Goal: Entertainment & Leisure: Browse casually

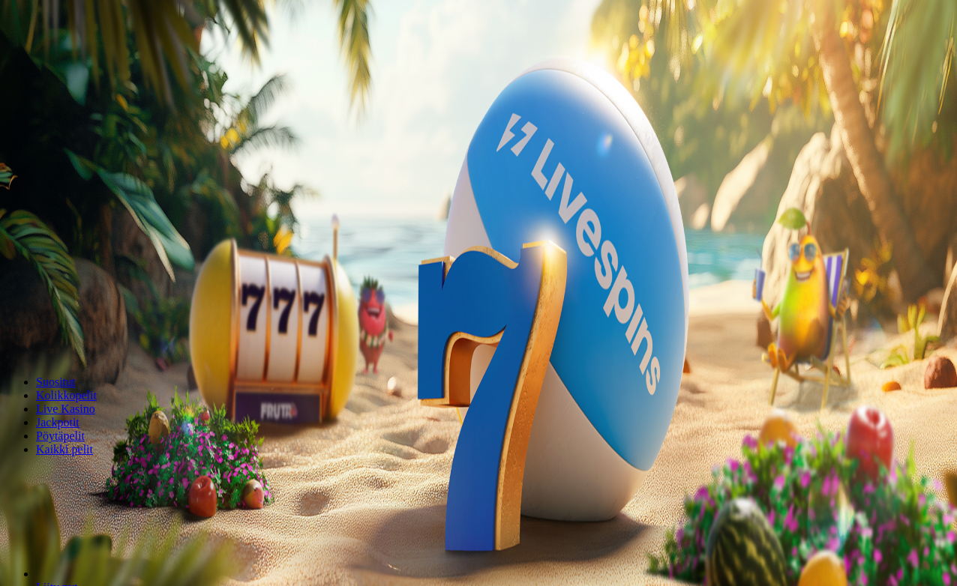
click at [85, 60] on span "Kirjaudu" at bounding box center [103, 54] width 37 height 11
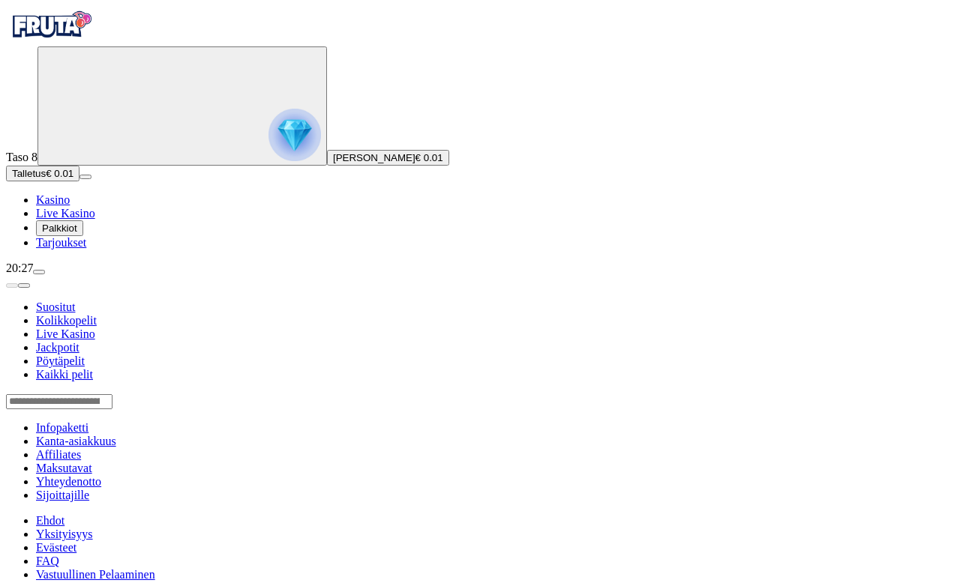
click at [45, 274] on button "menu" at bounding box center [39, 272] width 12 height 4
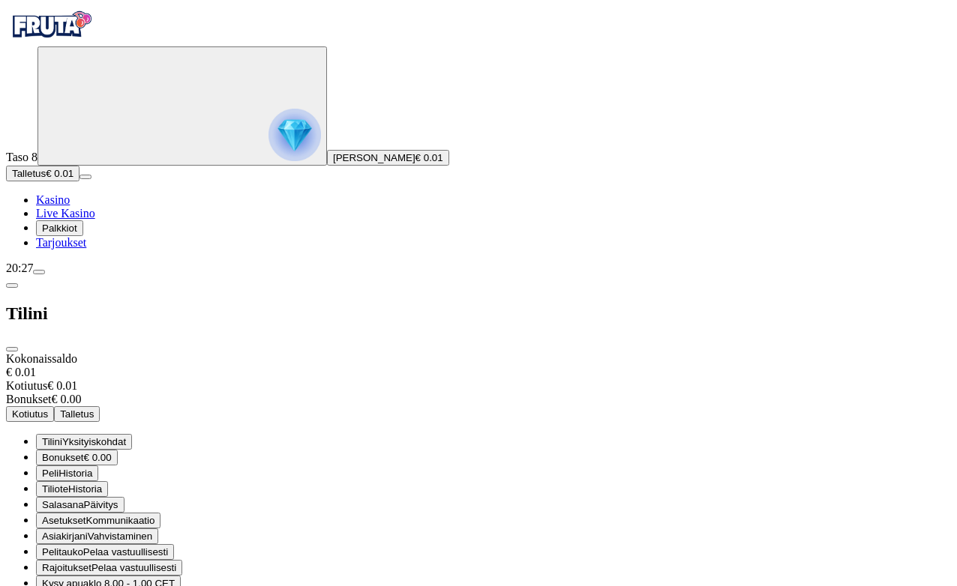
click at [91, 562] on span "Rajoitukset" at bounding box center [66, 567] width 49 height 11
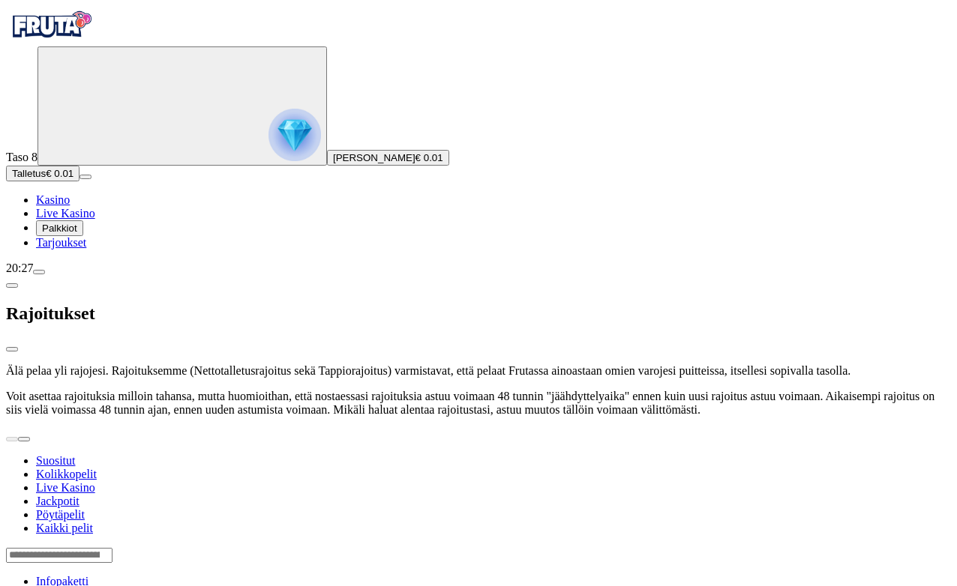
click at [12, 349] on span "close icon" at bounding box center [12, 349] width 0 height 0
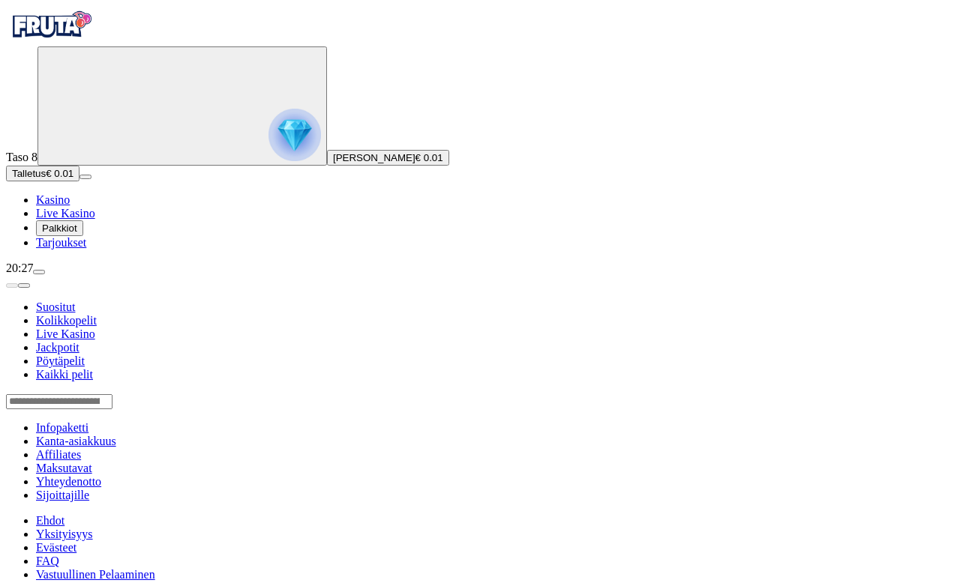
click at [39, 272] on span "menu icon" at bounding box center [39, 272] width 0 height 0
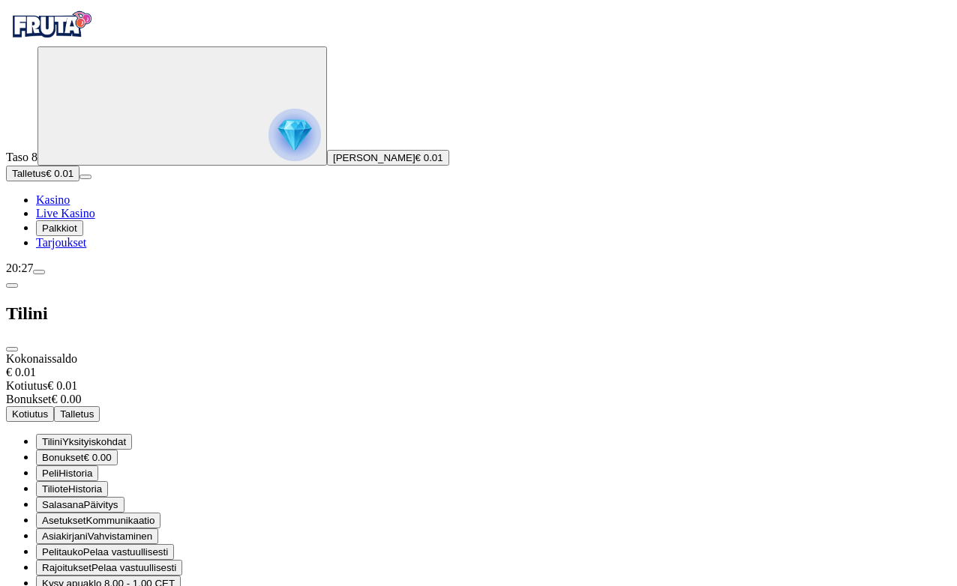
click at [91, 562] on span "Rajoitukset" at bounding box center [66, 567] width 49 height 11
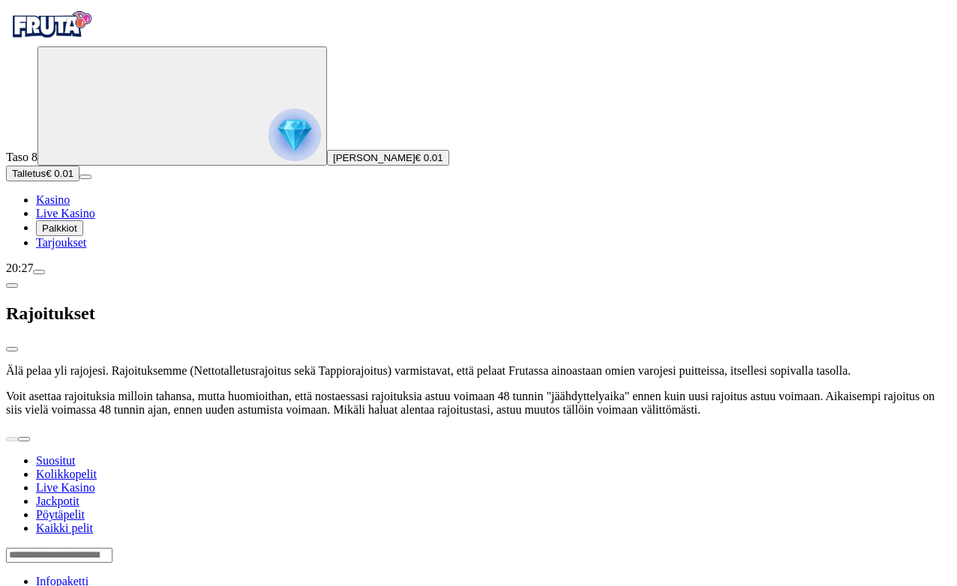
click at [12, 349] on span "close icon" at bounding box center [12, 349] width 0 height 0
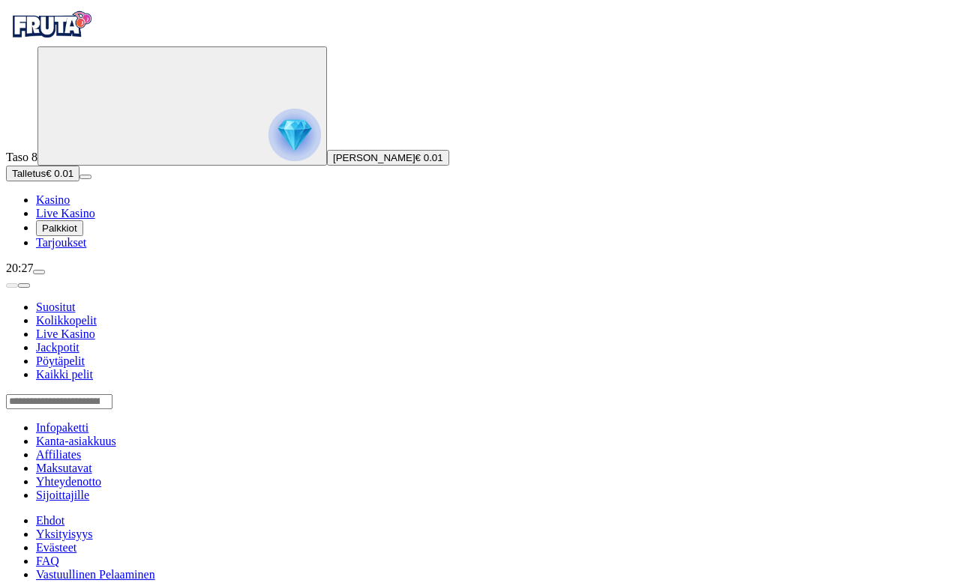
click at [77, 234] on span "Palkkiot" at bounding box center [59, 228] width 35 height 11
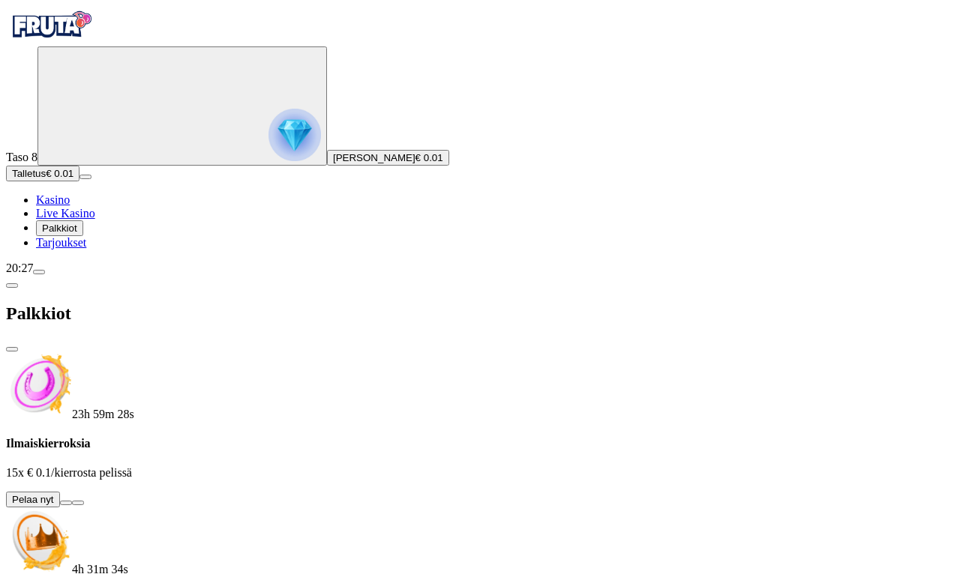
click at [72, 501] on button at bounding box center [66, 503] width 12 height 4
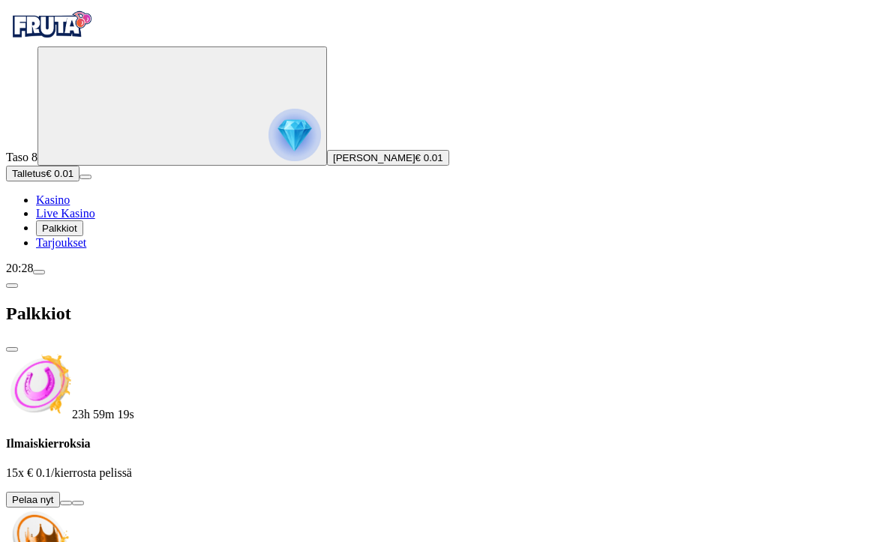
click at [72, 501] on button at bounding box center [66, 503] width 12 height 4
click at [12, 349] on span "close icon" at bounding box center [12, 349] width 0 height 0
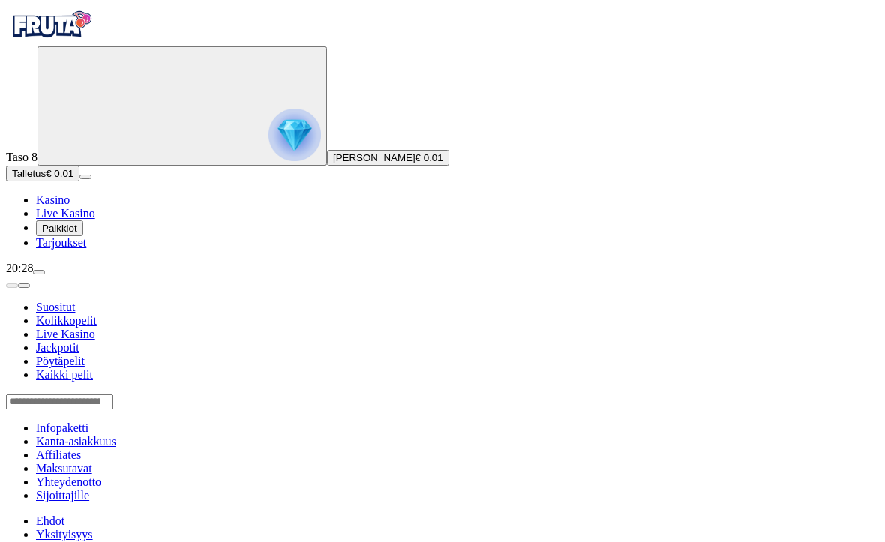
click at [79, 43] on img "Primary" at bounding box center [51, 24] width 90 height 37
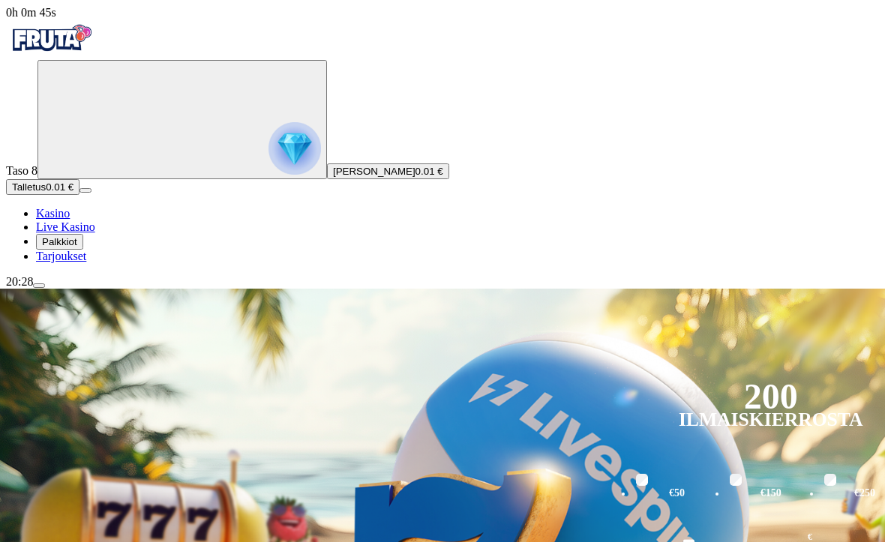
click at [77, 247] on span "Palkkiot" at bounding box center [59, 241] width 35 height 11
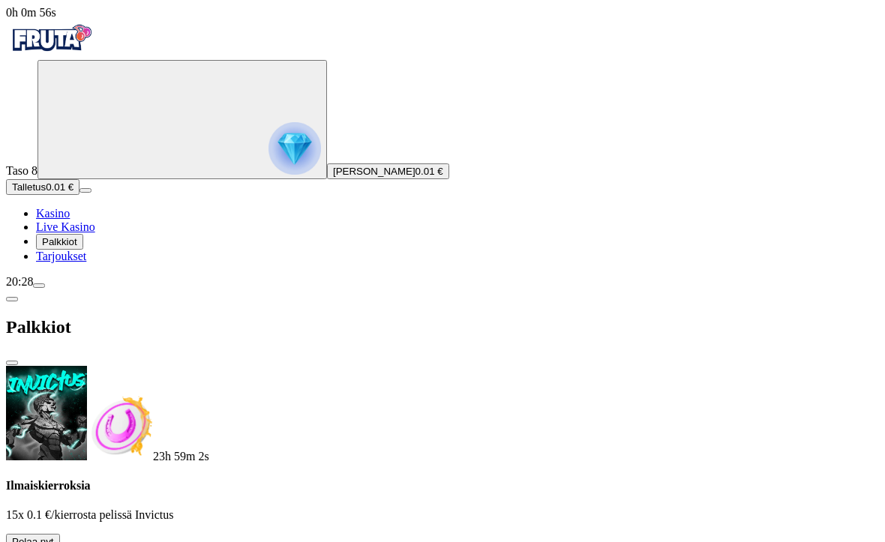
click at [72, 543] on button at bounding box center [66, 545] width 12 height 4
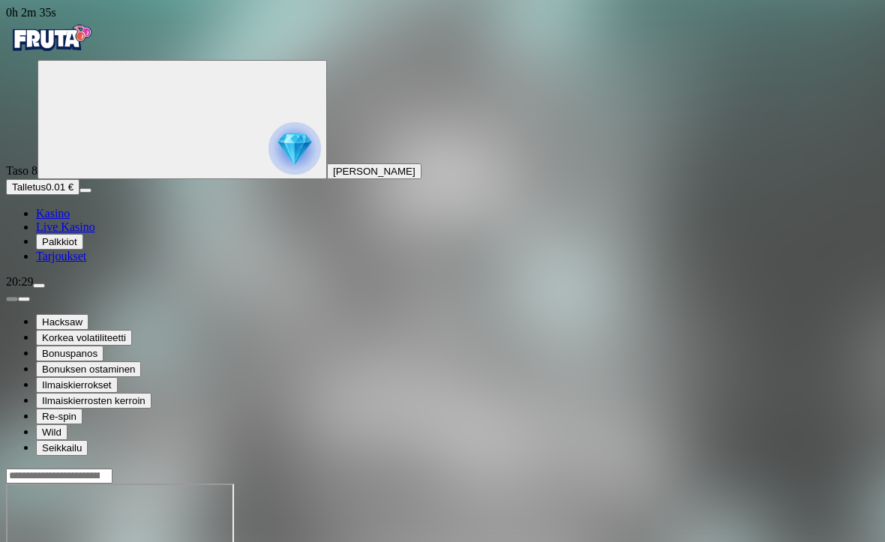
click at [76, 53] on img "Primary" at bounding box center [51, 37] width 90 height 37
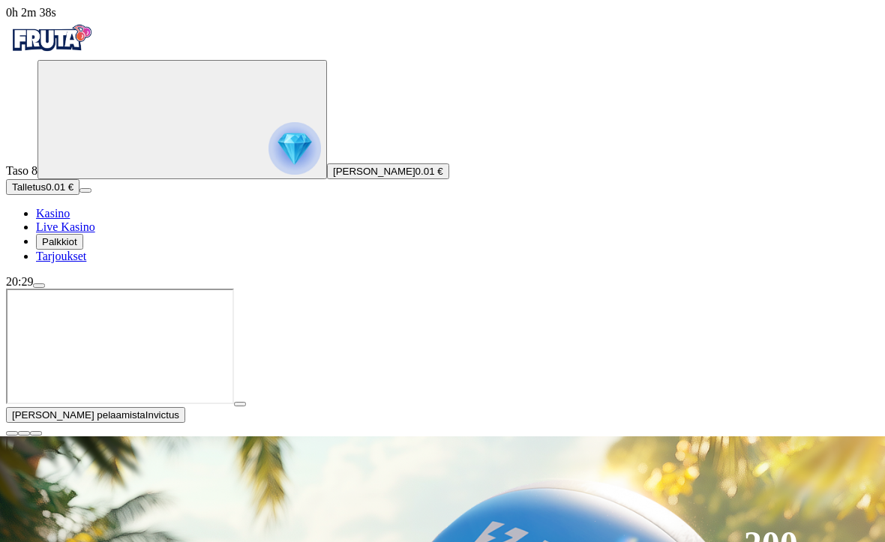
click at [77, 247] on span "Palkkiot" at bounding box center [59, 241] width 35 height 11
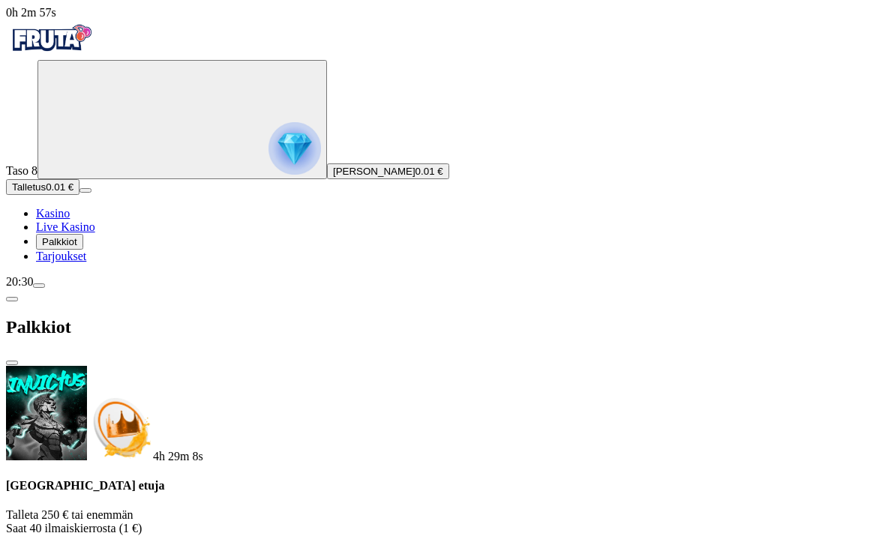
scroll to position [244, 0]
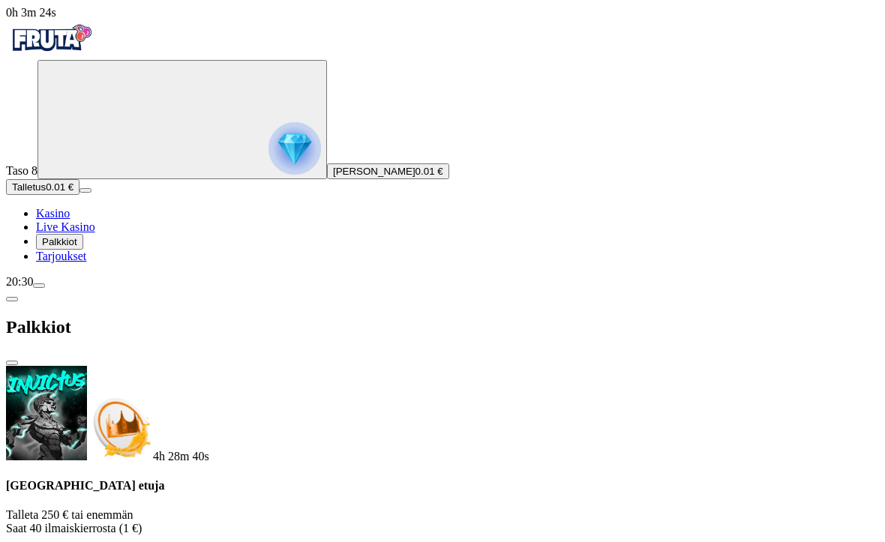
click at [12, 363] on span "close icon" at bounding box center [12, 363] width 0 height 0
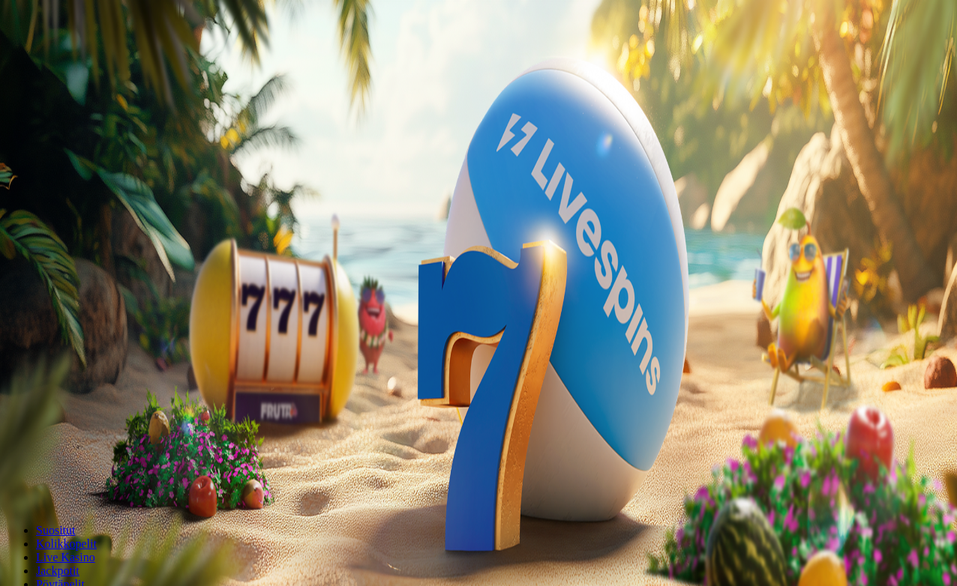
click at [45, 288] on button "menu" at bounding box center [39, 285] width 12 height 4
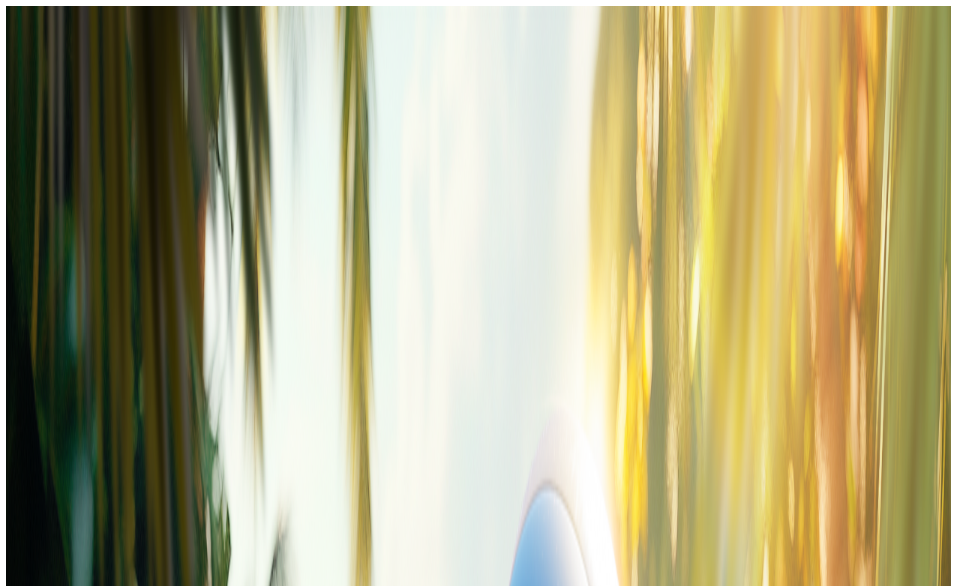
click at [84, 466] on span "Bonukset" at bounding box center [63, 471] width 42 height 11
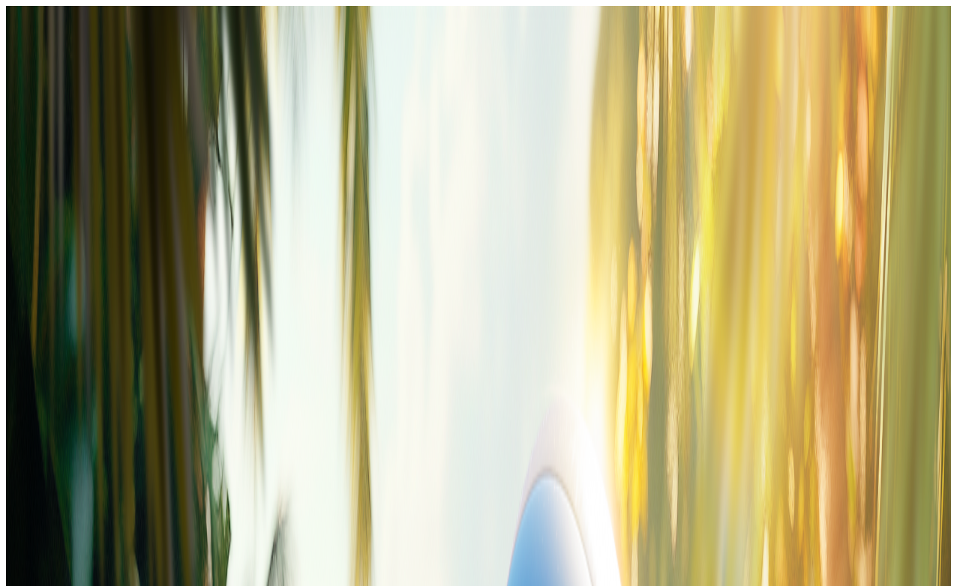
click at [12, 363] on span "close icon" at bounding box center [12, 363] width 0 height 0
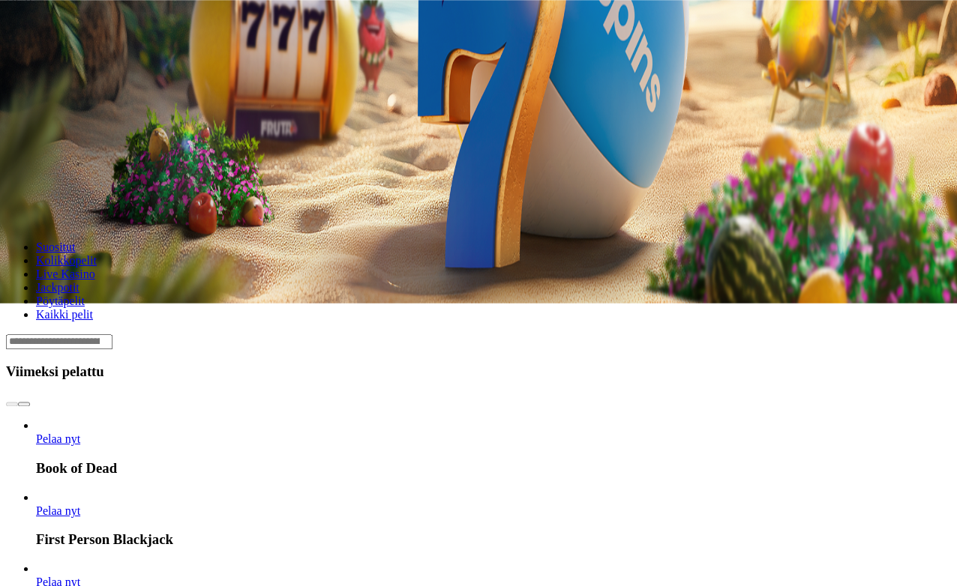
scroll to position [283, 0]
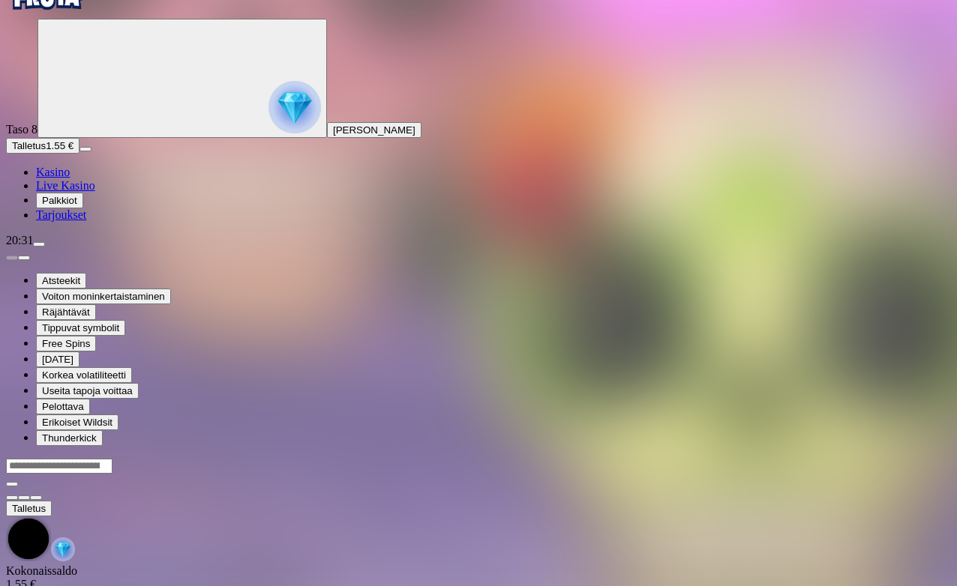
scroll to position [43, 0]
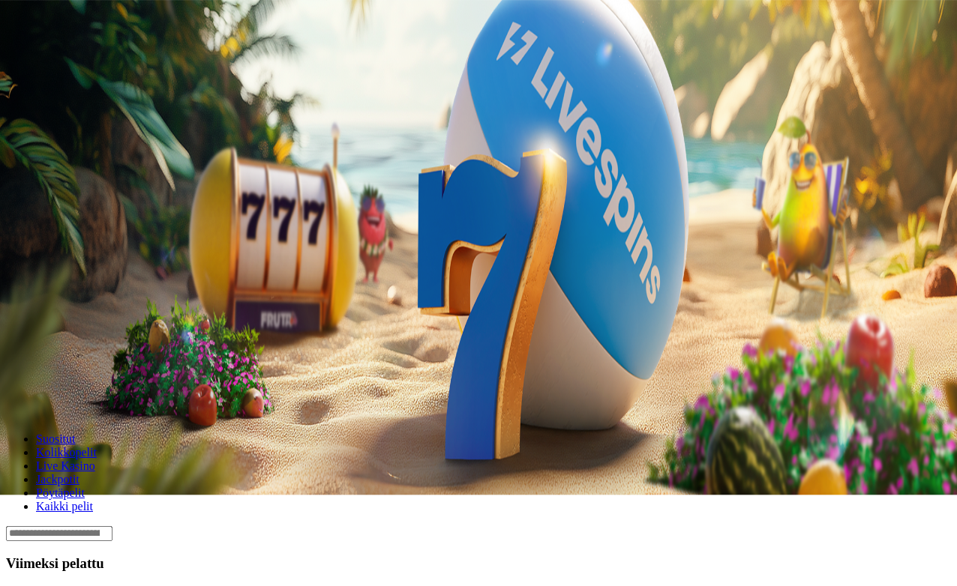
scroll to position [91, 0]
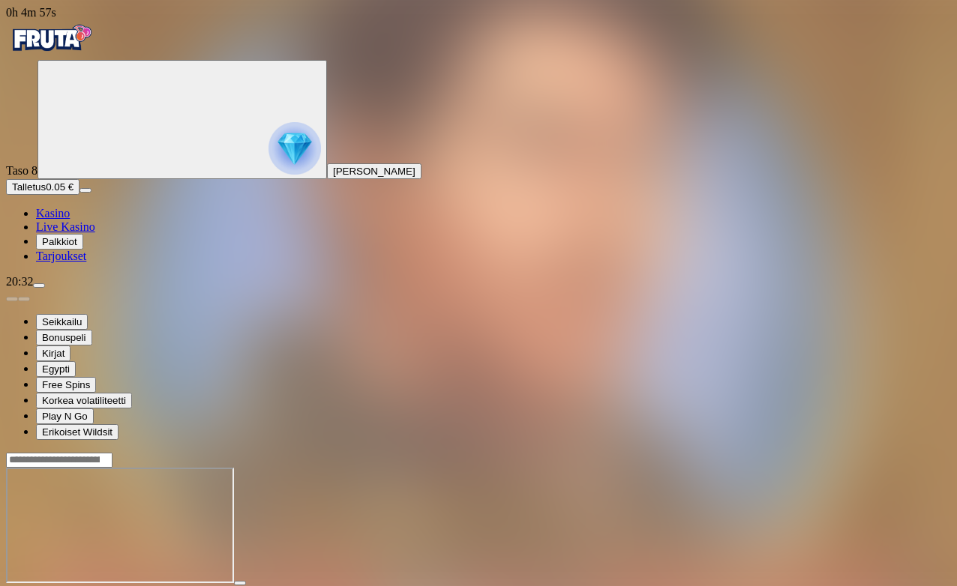
click at [12, 563] on span "close icon" at bounding box center [12, 597] width 0 height 0
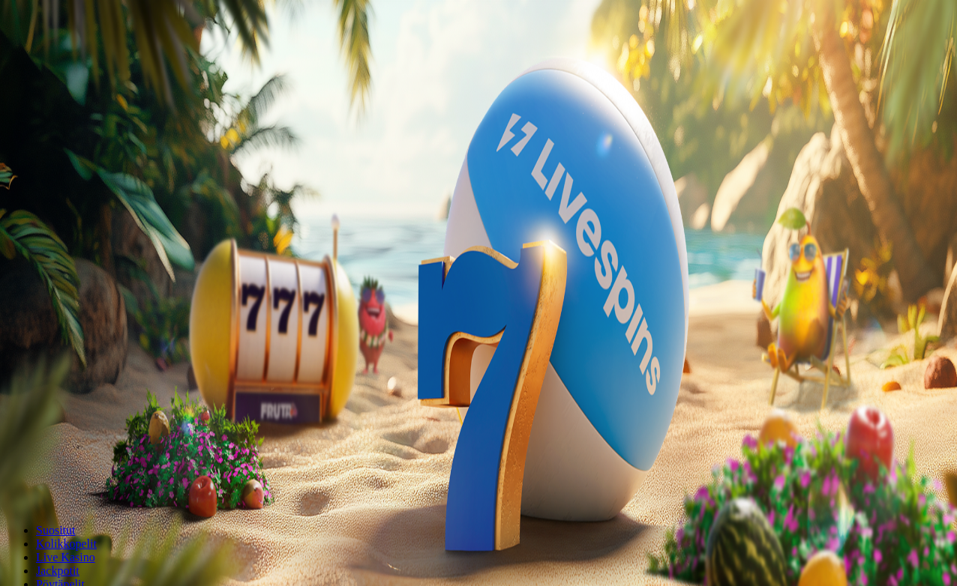
click at [77, 247] on span "Palkkiot" at bounding box center [59, 241] width 35 height 11
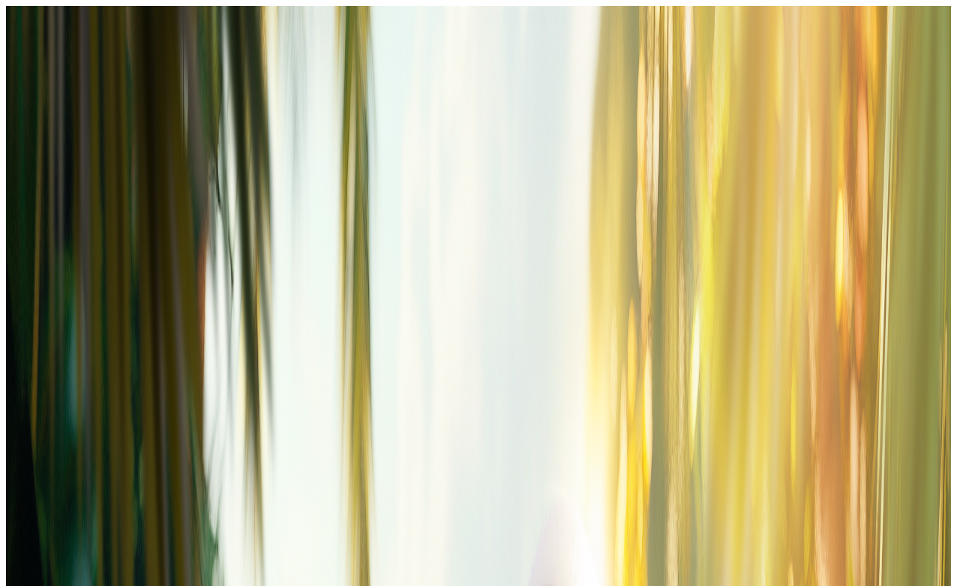
scroll to position [200, 0]
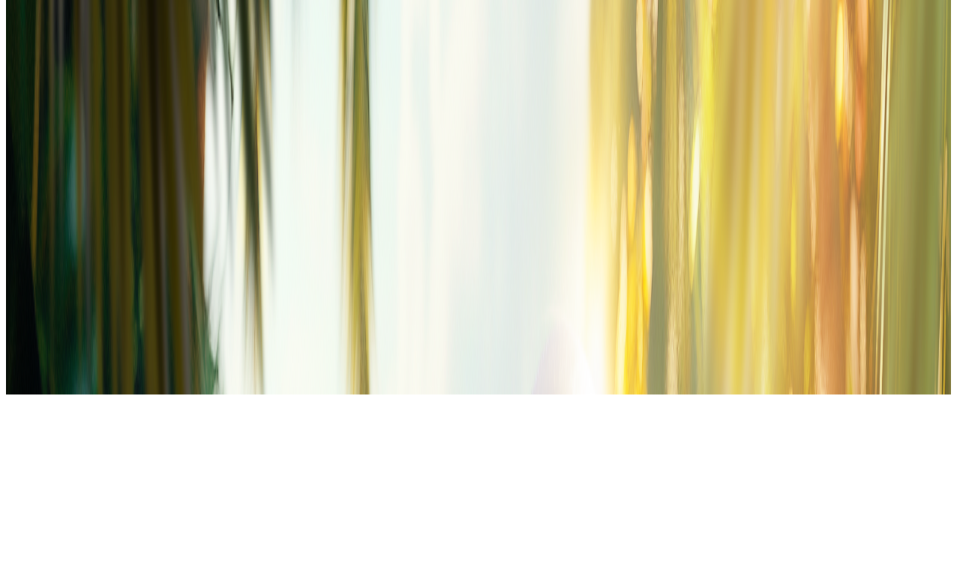
type input "*"
type input "**"
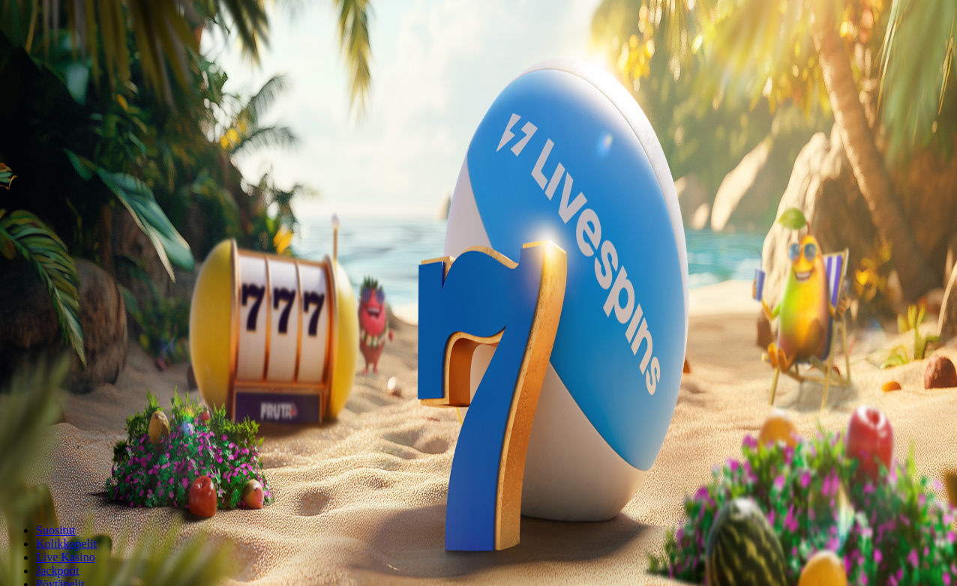
click at [39, 286] on span "menu icon" at bounding box center [39, 286] width 0 height 0
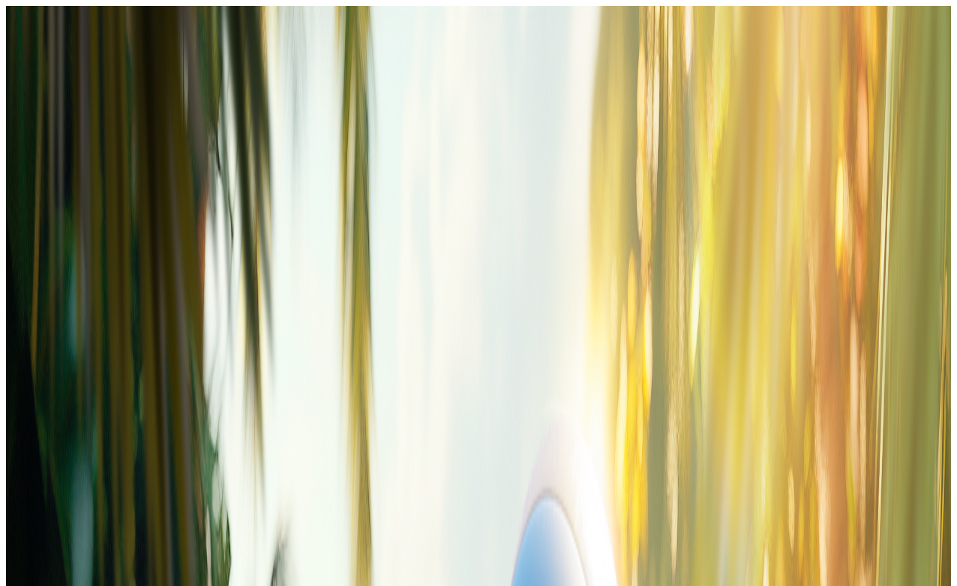
click at [84, 466] on span "Bonukset" at bounding box center [63, 471] width 42 height 11
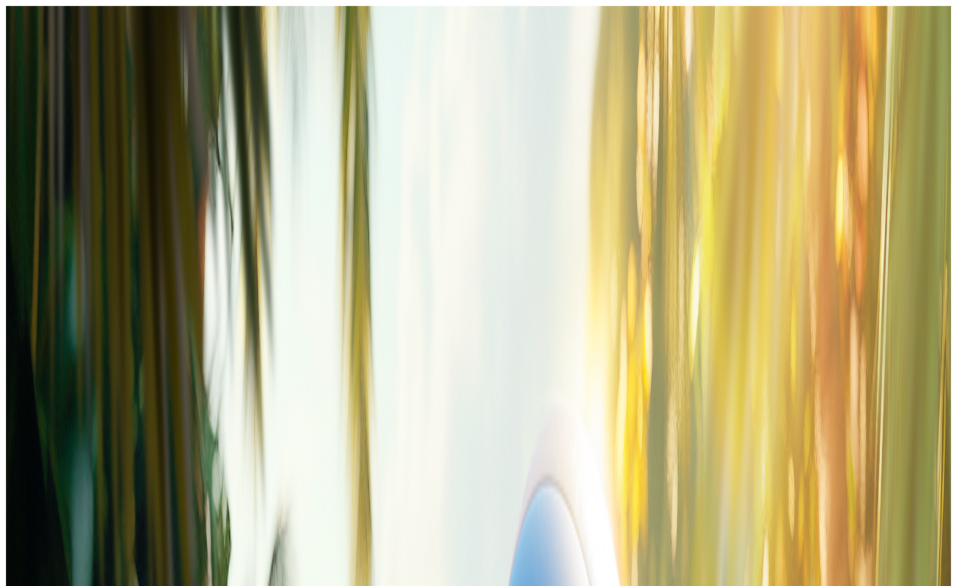
click at [12, 363] on span "close icon" at bounding box center [12, 363] width 0 height 0
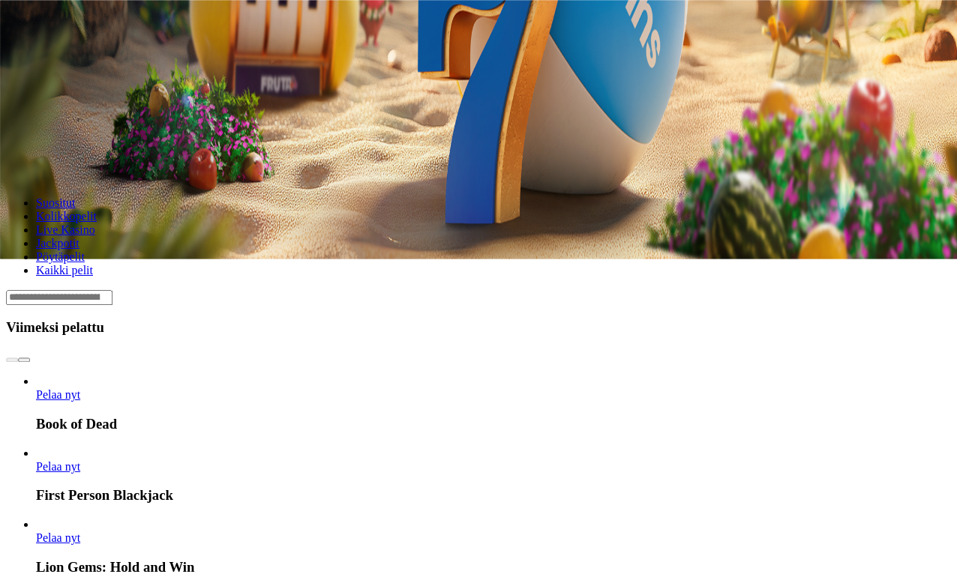
scroll to position [328, 16]
click at [80, 532] on span "Pelaa nyt" at bounding box center [58, 538] width 44 height 13
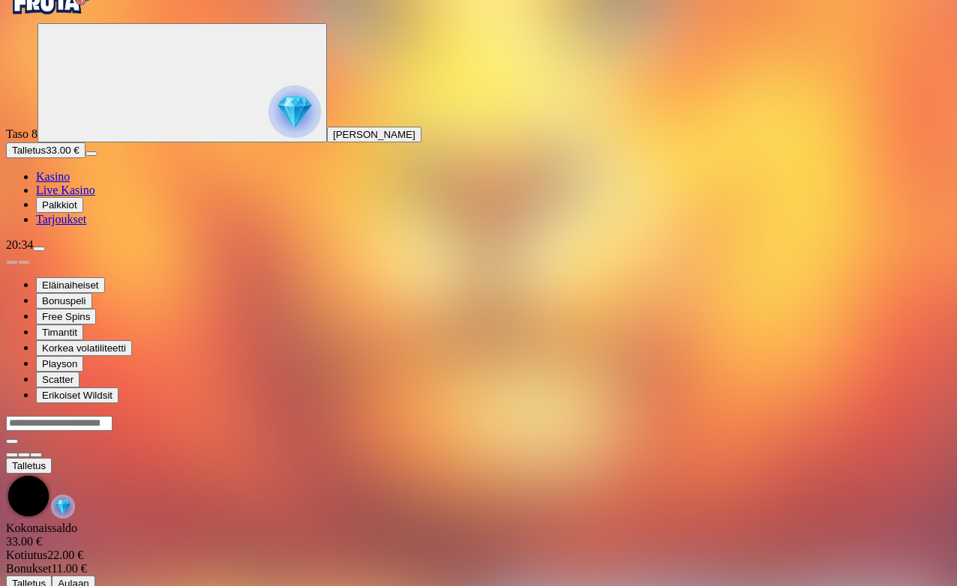
scroll to position [43, 0]
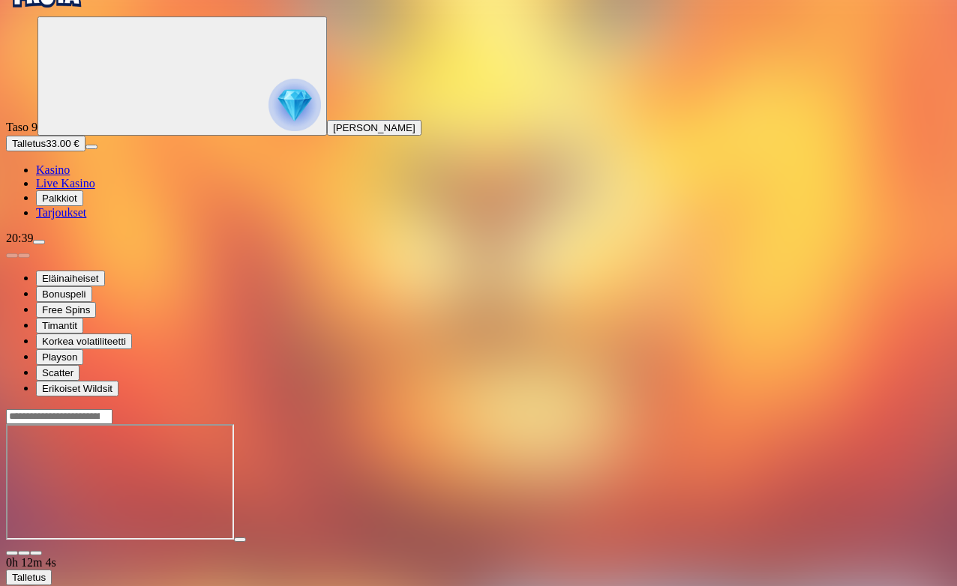
click at [12, 553] on span "close icon" at bounding box center [12, 553] width 0 height 0
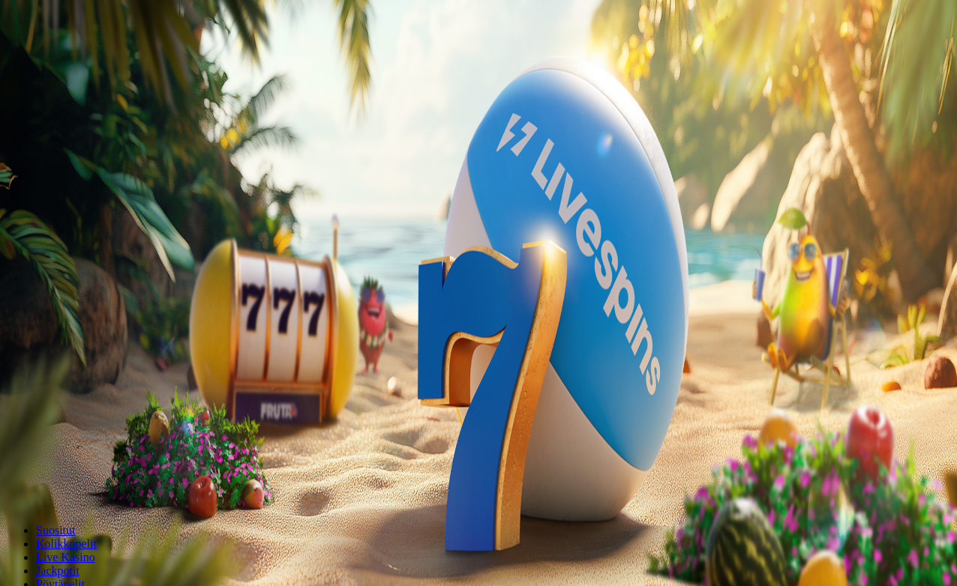
click at [75, 247] on span "Palkkiot" at bounding box center [59, 241] width 35 height 11
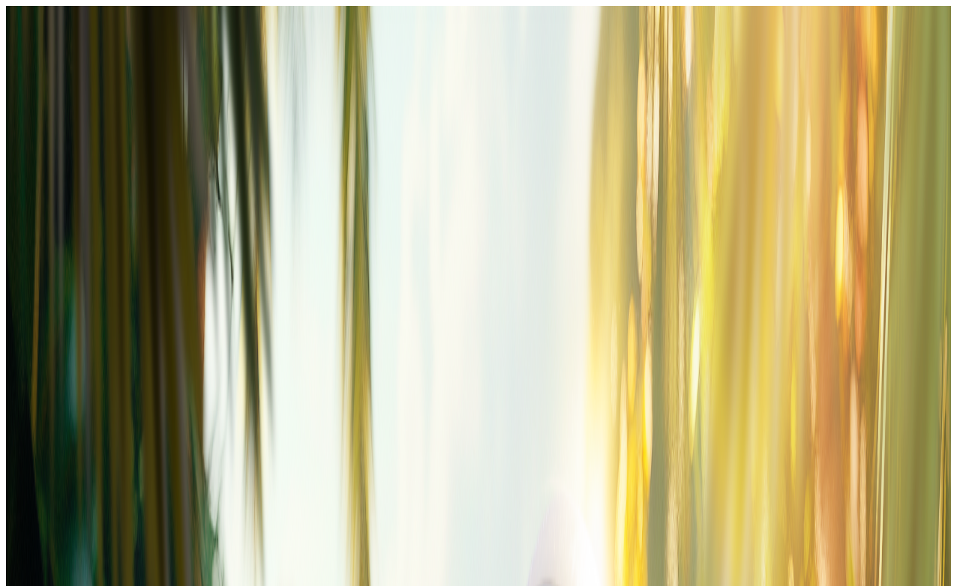
click at [12, 312] on span "close icon" at bounding box center [12, 312] width 0 height 0
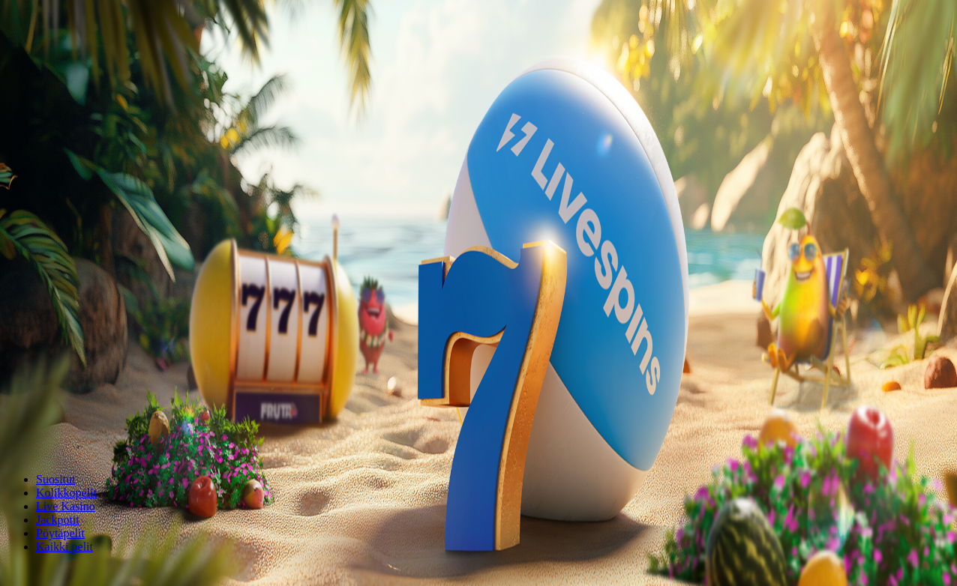
click at [39, 235] on span "menu icon" at bounding box center [39, 235] width 0 height 0
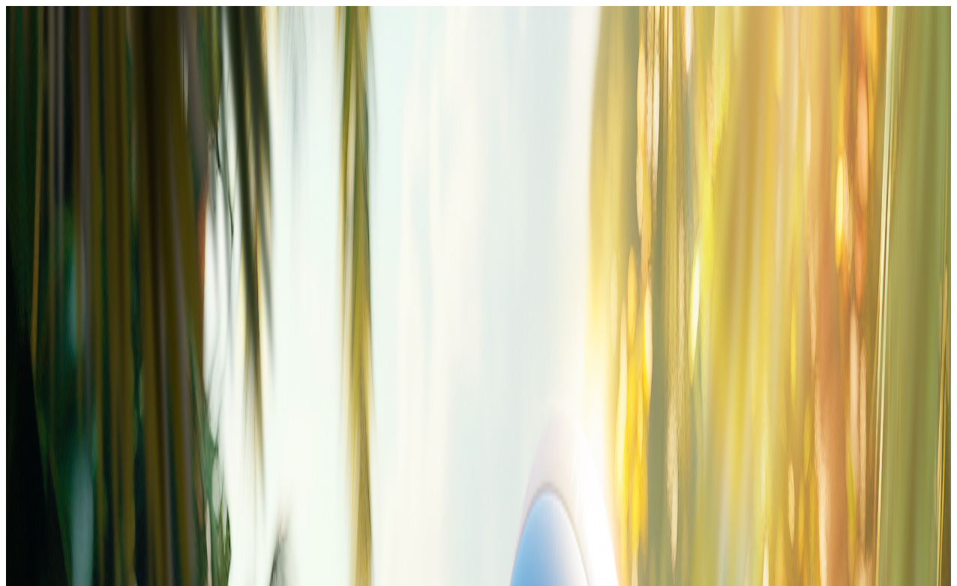
click at [117, 415] on span "Bonukset 70.60 €" at bounding box center [79, 420] width 75 height 11
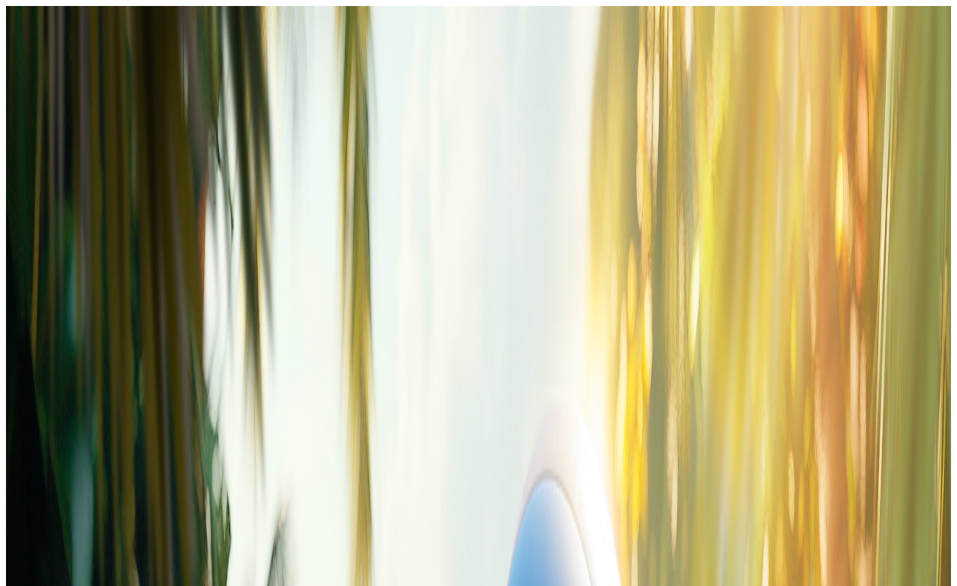
click at [12, 312] on span "close icon" at bounding box center [12, 312] width 0 height 0
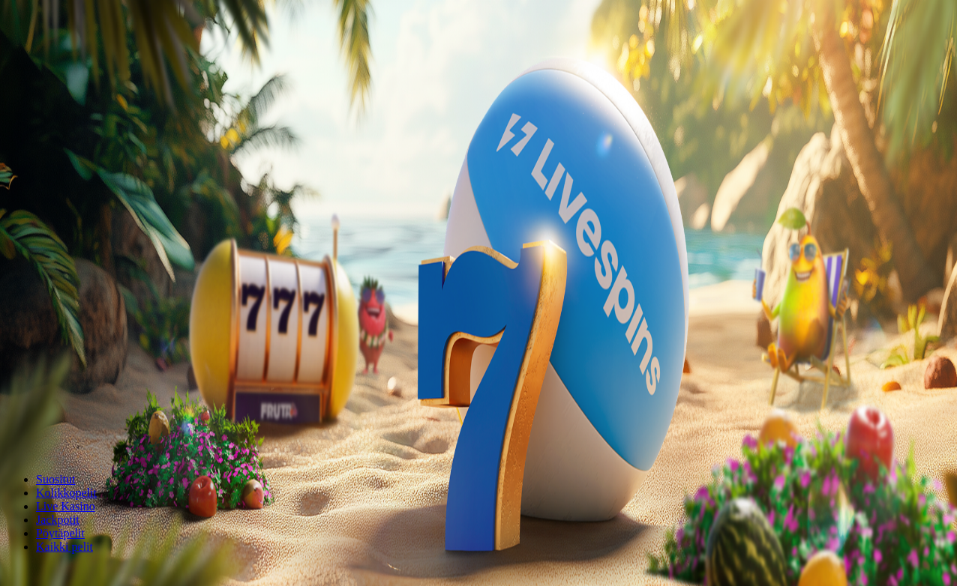
click at [77, 196] on span "Palkkiot" at bounding box center [59, 190] width 35 height 11
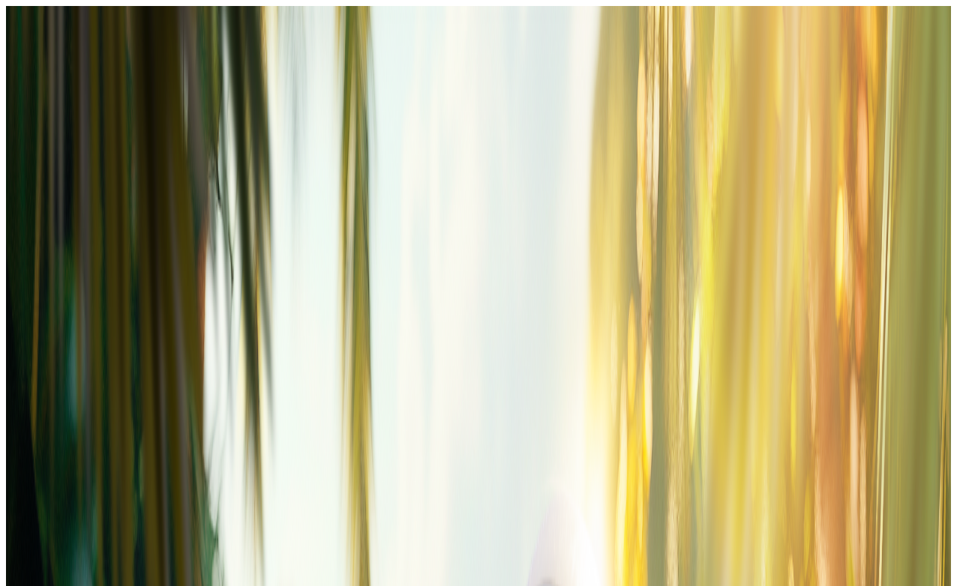
click at [12, 312] on span "close icon" at bounding box center [12, 312] width 0 height 0
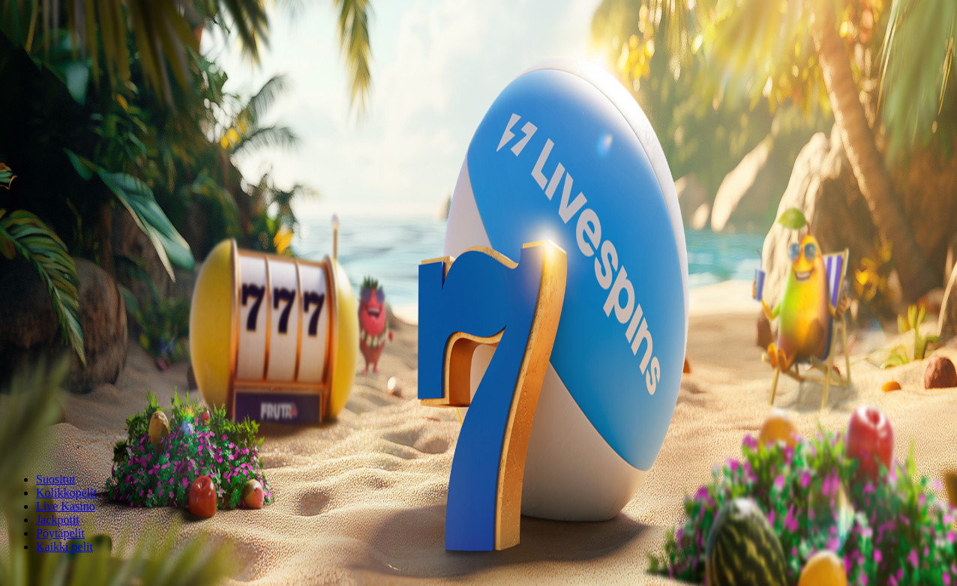
click at [39, 235] on span "menu icon" at bounding box center [39, 235] width 0 height 0
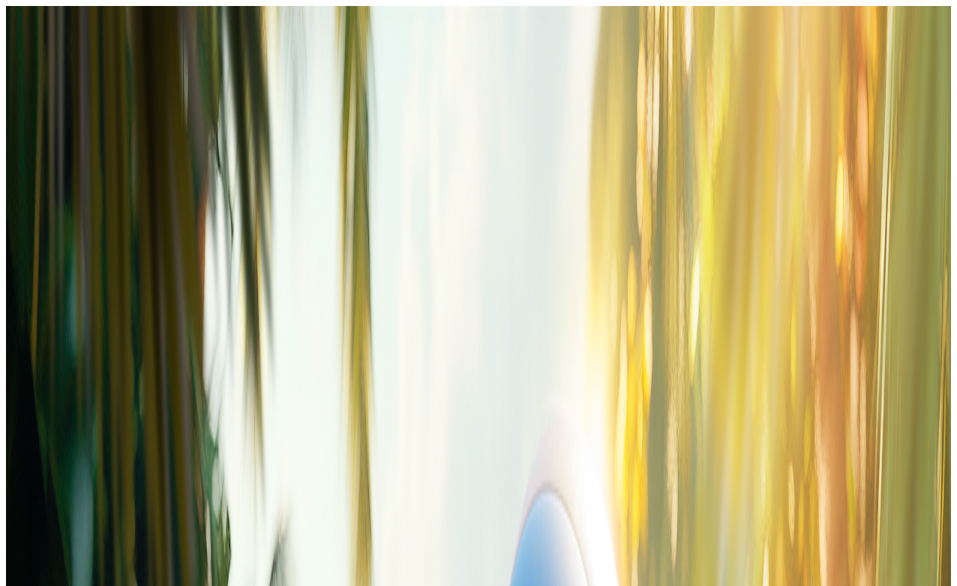
click at [12, 312] on span "close icon" at bounding box center [12, 312] width 0 height 0
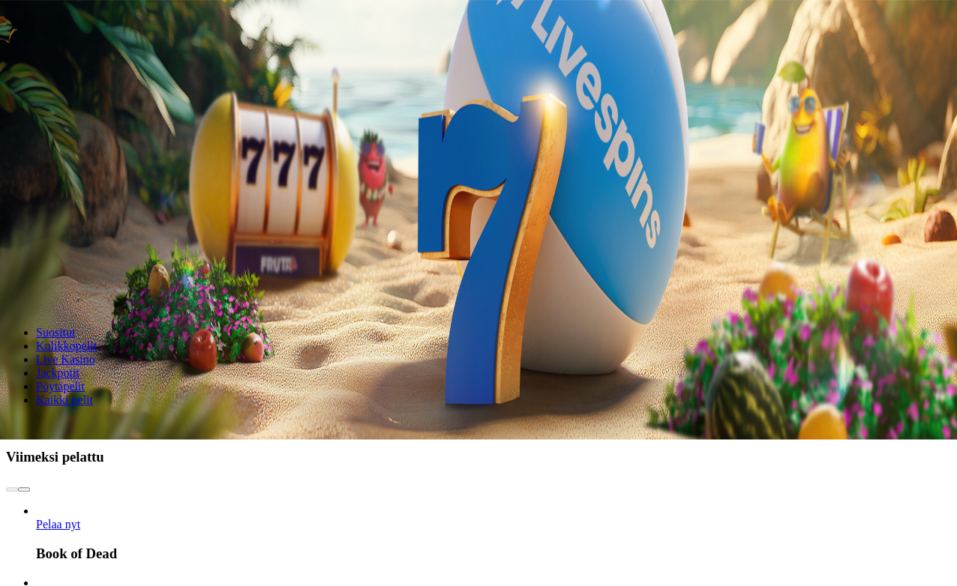
scroll to position [147, 0]
click at [80, 518] on span "Pelaa nyt" at bounding box center [58, 524] width 44 height 13
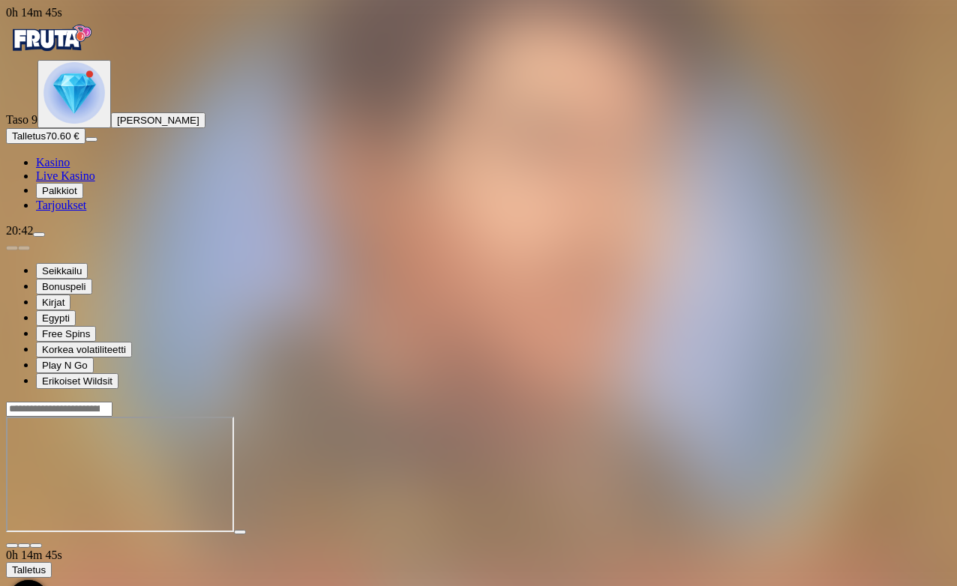
click at [694, 498] on main "0h 14m 45s Talletus Kokonaissaldo 70.60 € Kotiutus 0.00 € Bonukset 70.60 € Tall…" at bounding box center [478, 548] width 945 height 295
click at [12, 546] on span "close icon" at bounding box center [12, 546] width 0 height 0
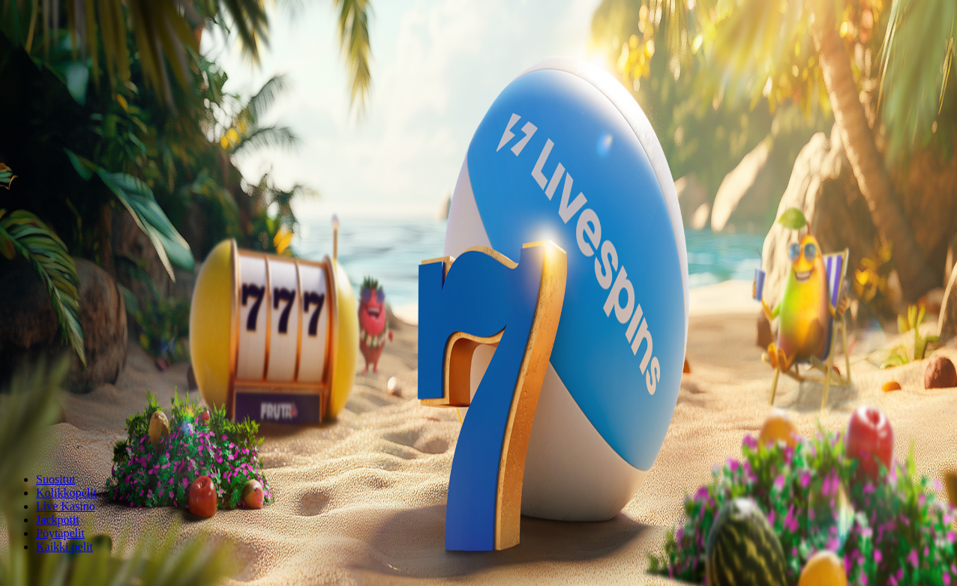
click at [39, 235] on span "menu icon" at bounding box center [39, 235] width 0 height 0
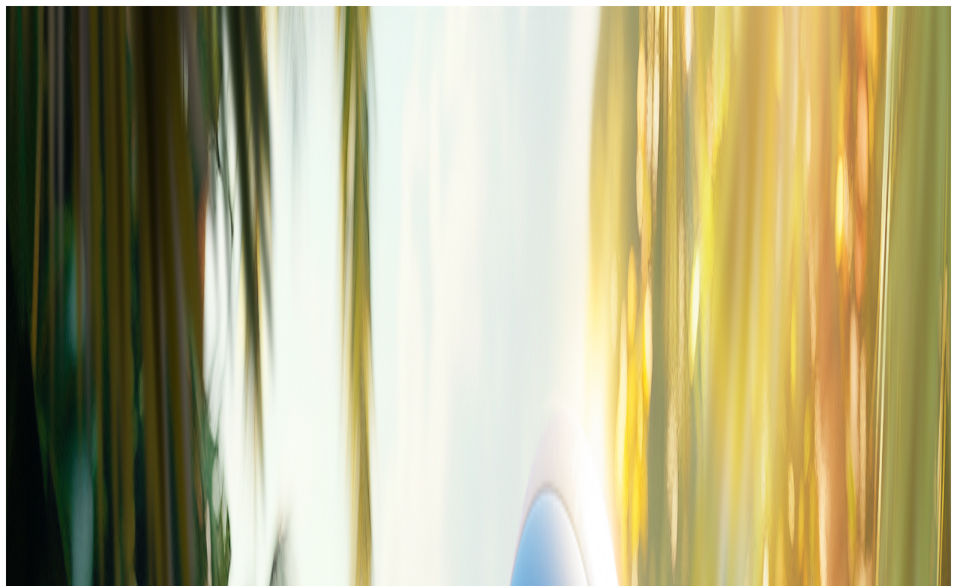
click at [123, 415] on span "433.60 €" at bounding box center [103, 420] width 39 height 11
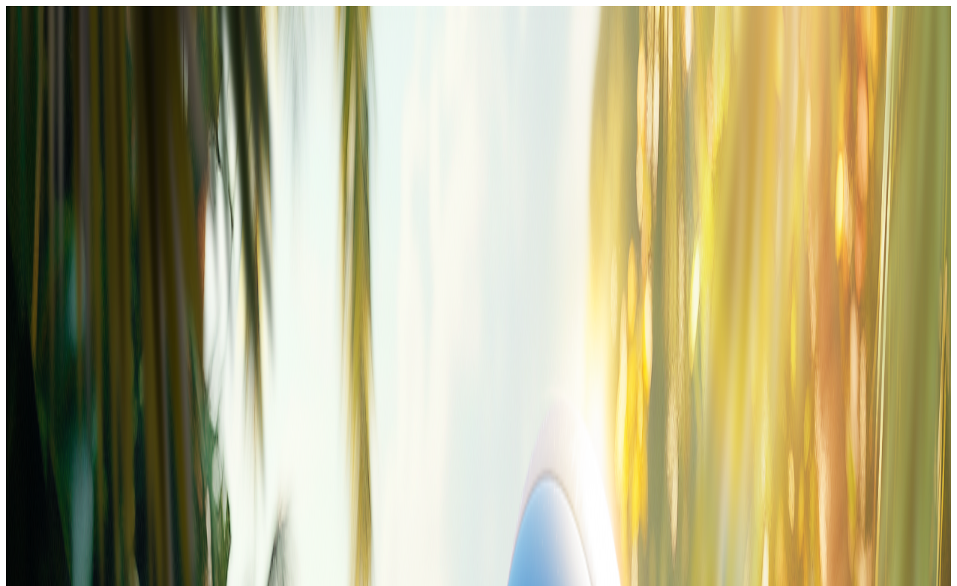
click at [12, 312] on span "close icon" at bounding box center [12, 312] width 0 height 0
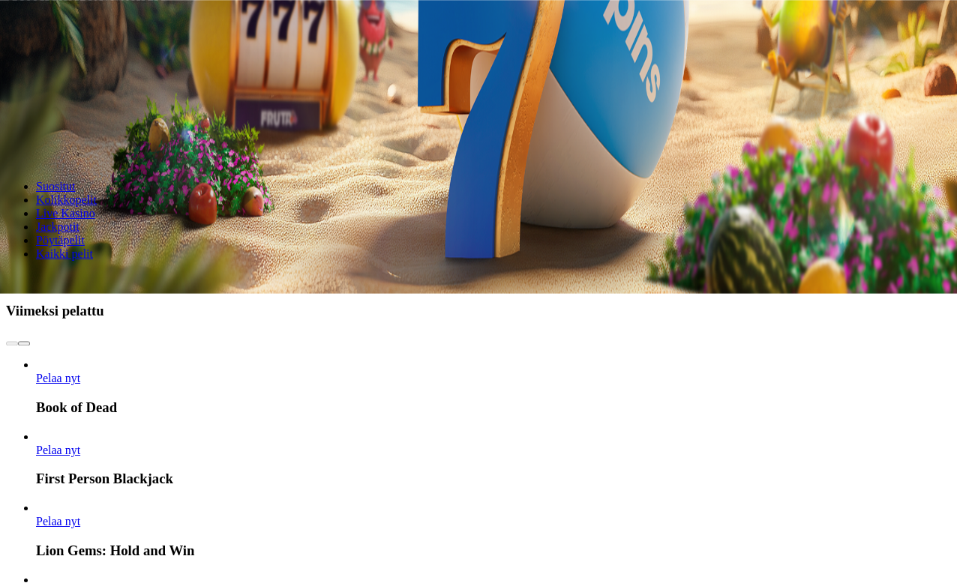
scroll to position [293, 0]
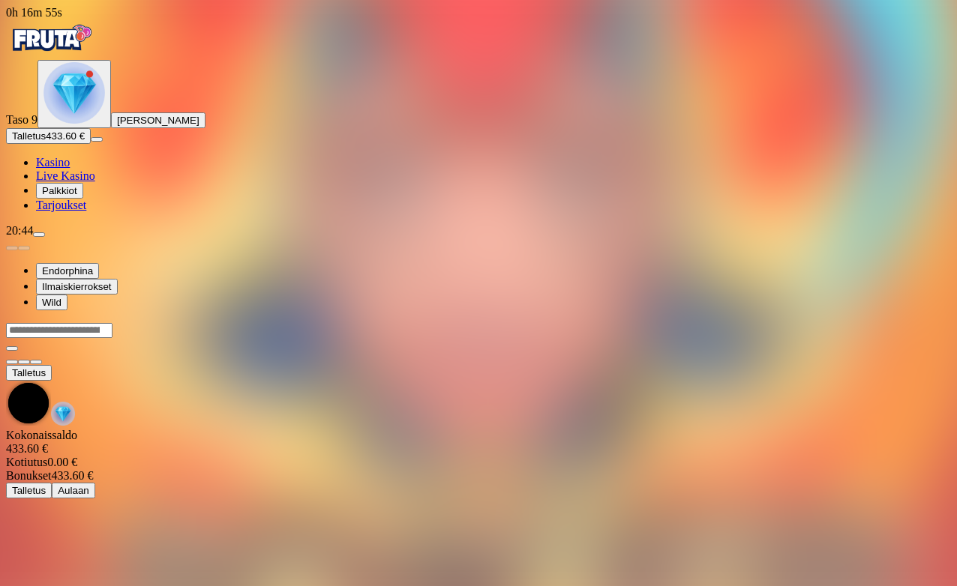
scroll to position [43, 0]
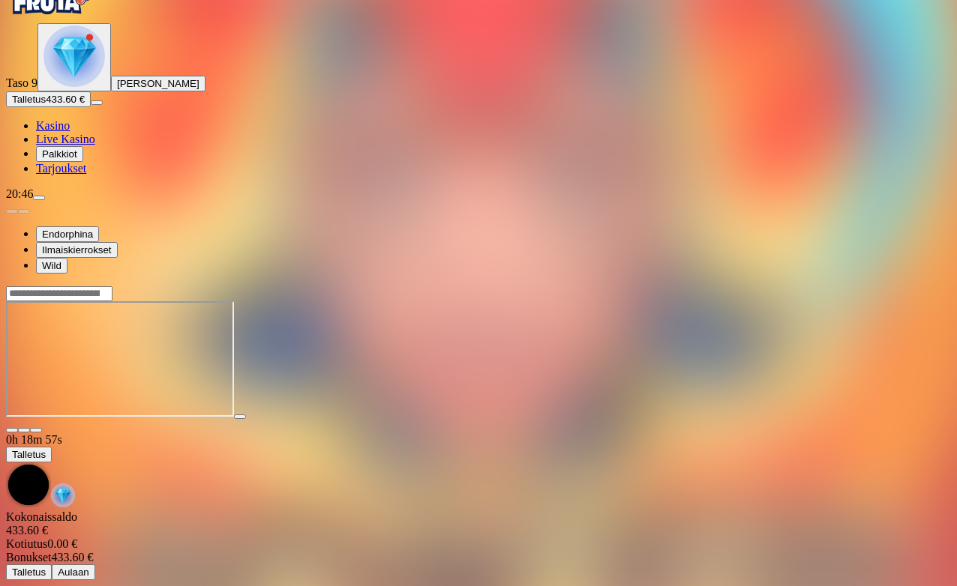
click at [12, 430] on span "close icon" at bounding box center [12, 430] width 0 height 0
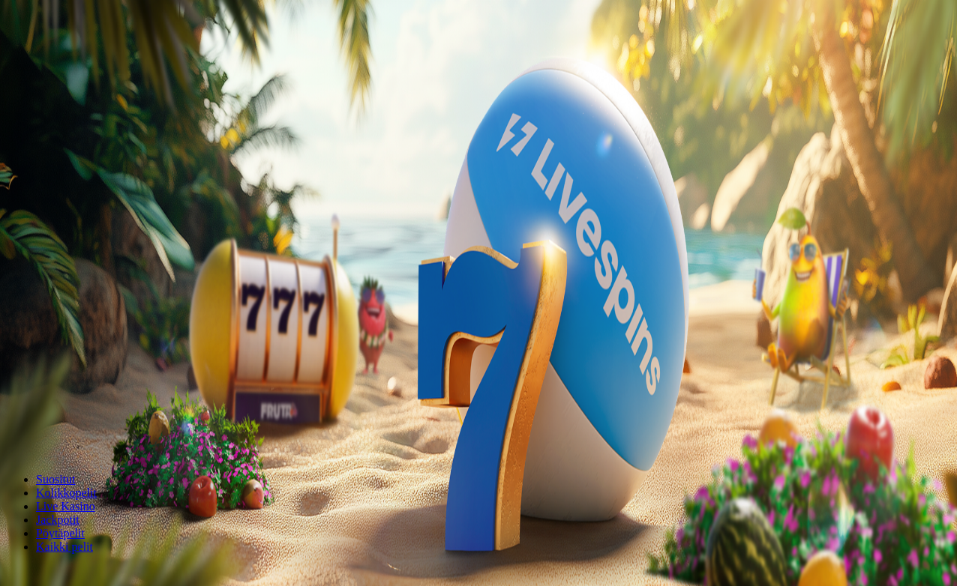
click at [39, 235] on span "menu icon" at bounding box center [39, 235] width 0 height 0
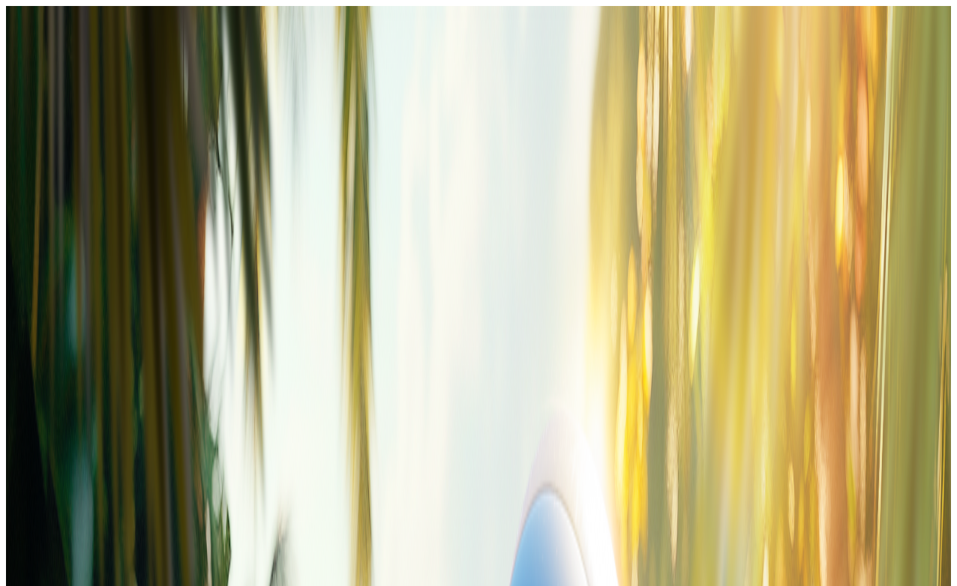
click at [84, 415] on span "Bonukset" at bounding box center [63, 420] width 42 height 11
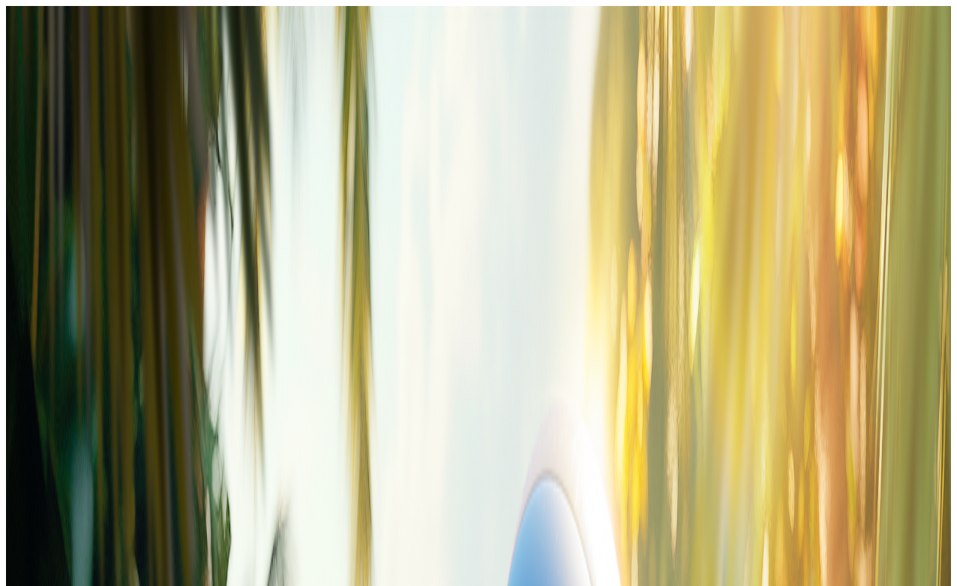
click at [12, 312] on span "close icon" at bounding box center [12, 312] width 0 height 0
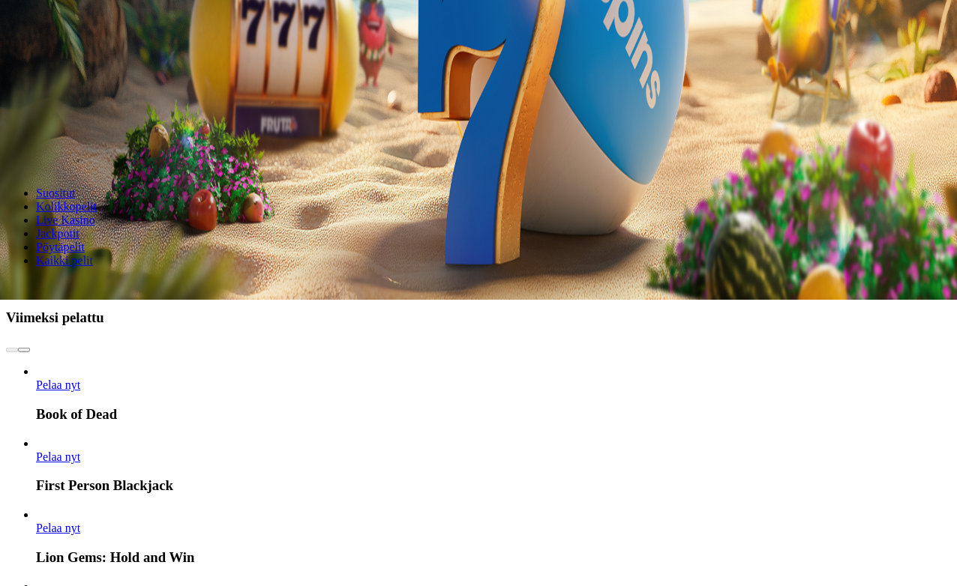
scroll to position [287, 0]
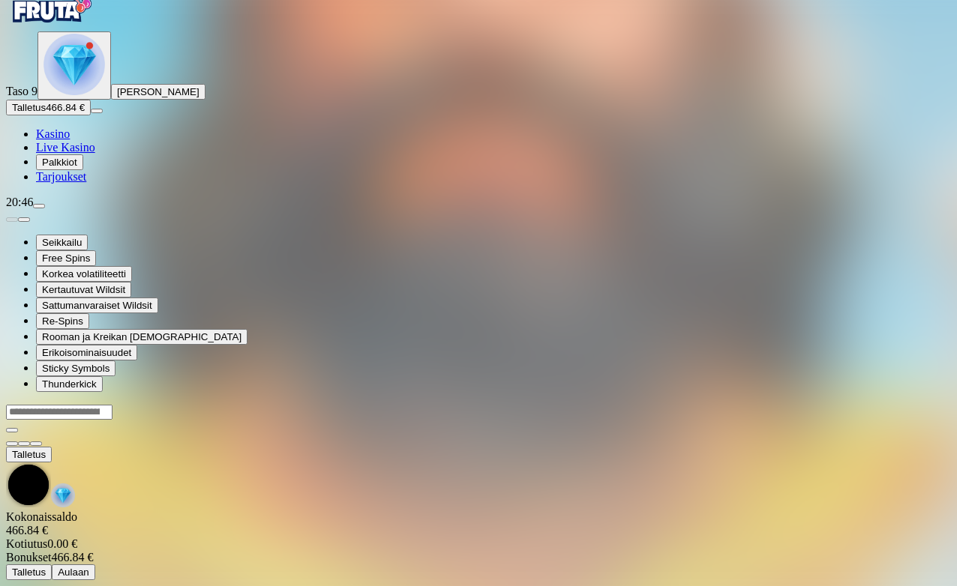
scroll to position [43, 0]
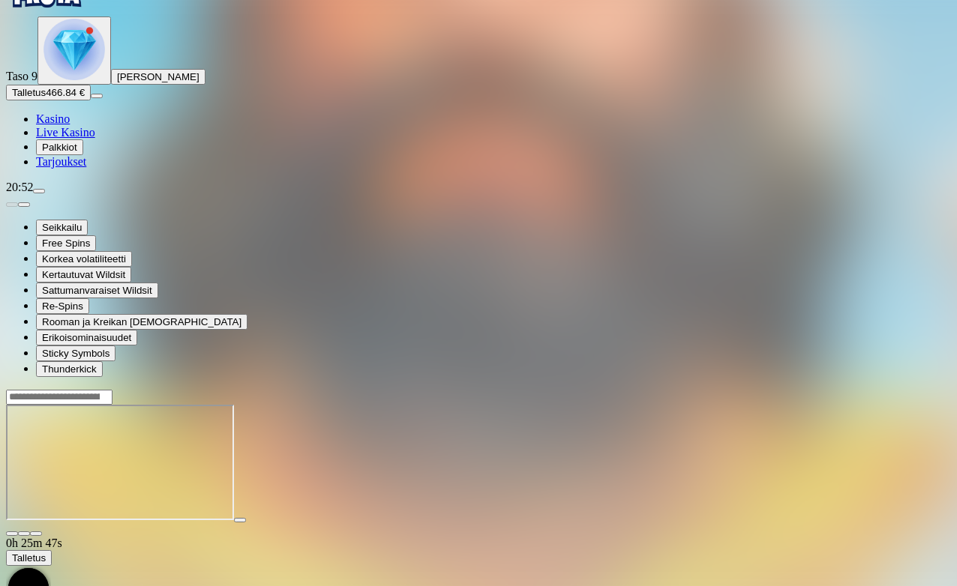
click at [12, 534] on span "close icon" at bounding box center [12, 534] width 0 height 0
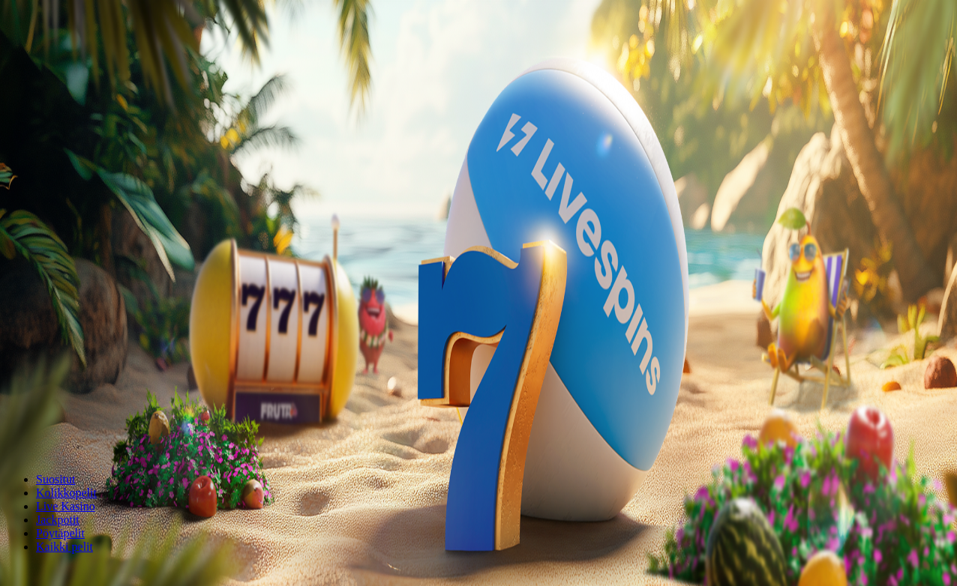
click at [45, 237] on button "menu" at bounding box center [39, 234] width 12 height 4
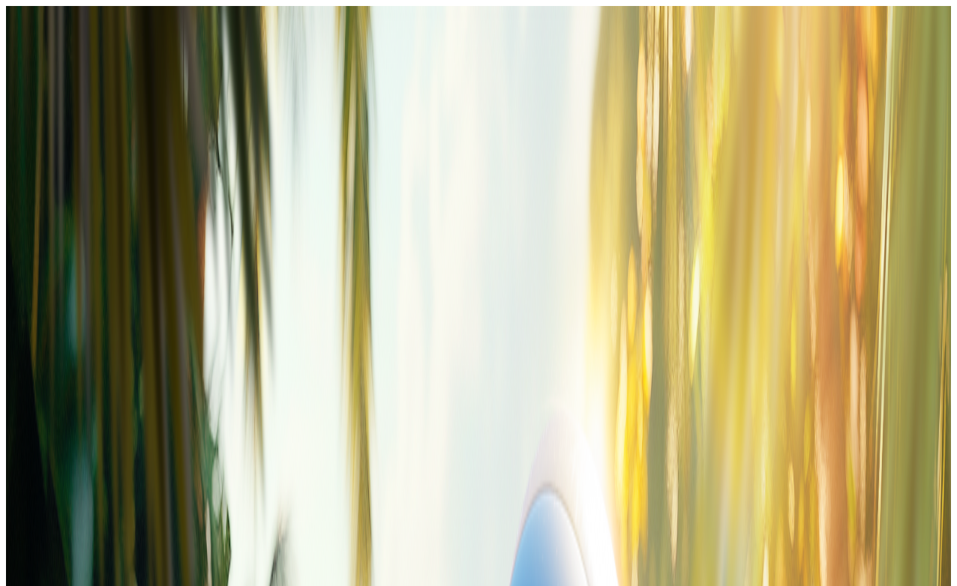
click at [123, 415] on span "324.84 €" at bounding box center [103, 420] width 39 height 11
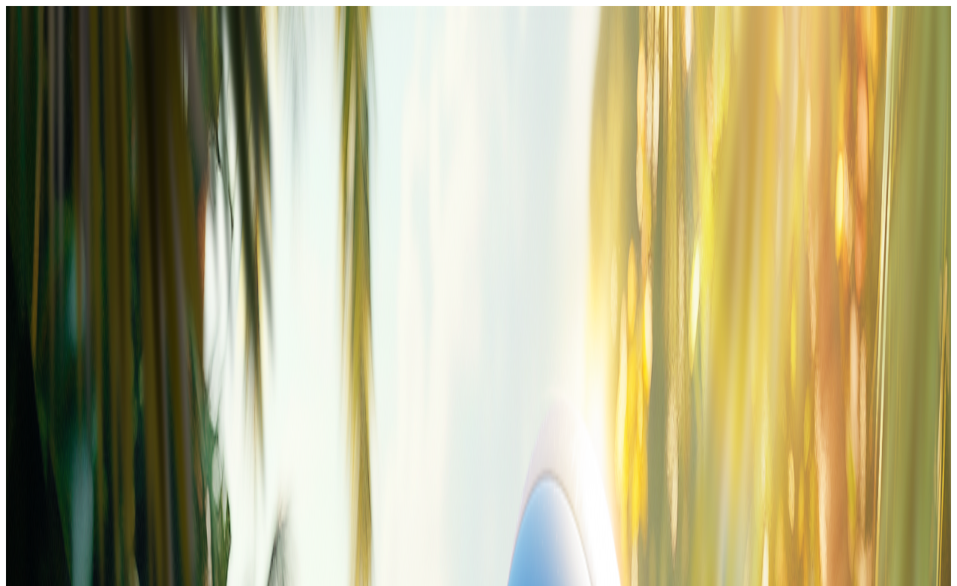
click at [12, 312] on span "close icon" at bounding box center [12, 312] width 0 height 0
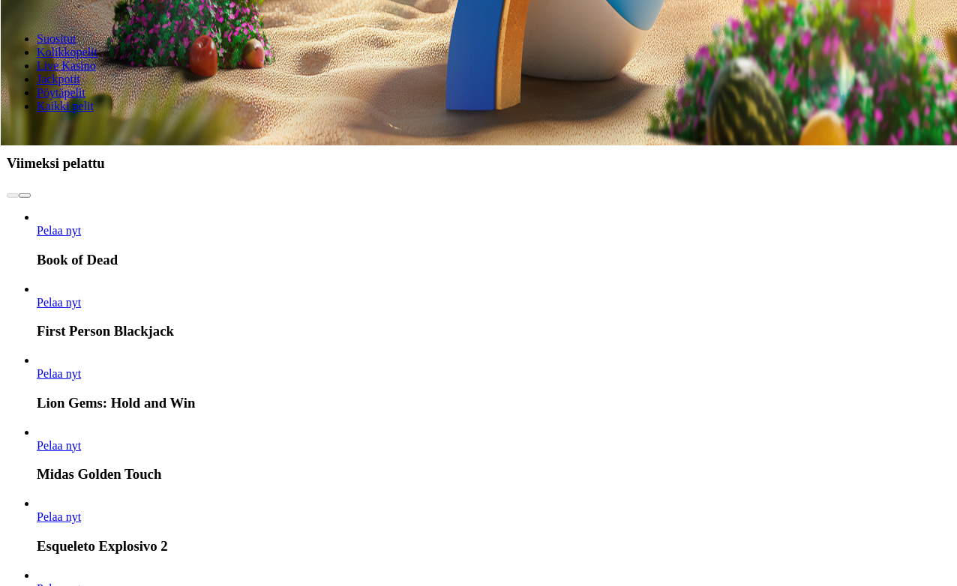
scroll to position [442, 0]
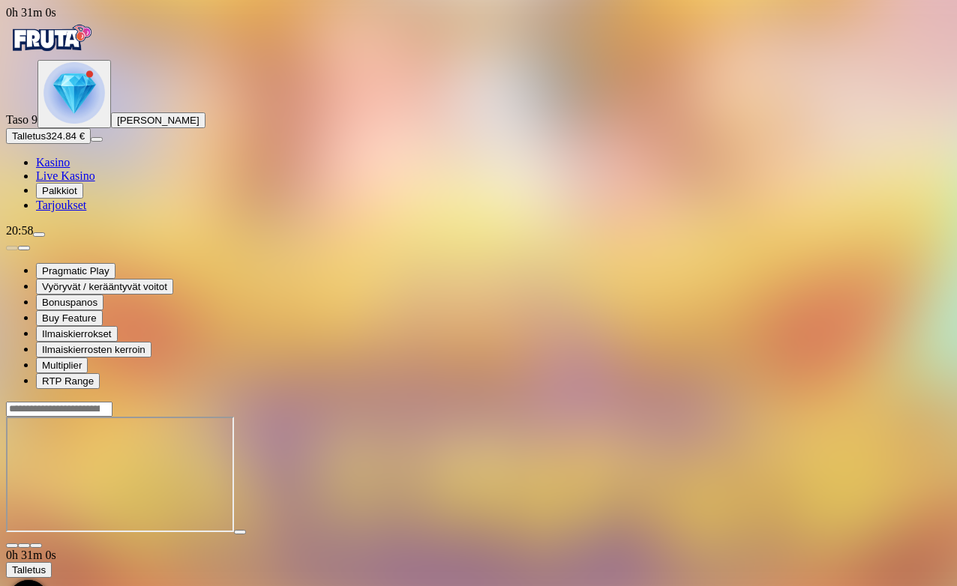
click at [12, 546] on span "close icon" at bounding box center [12, 546] width 0 height 0
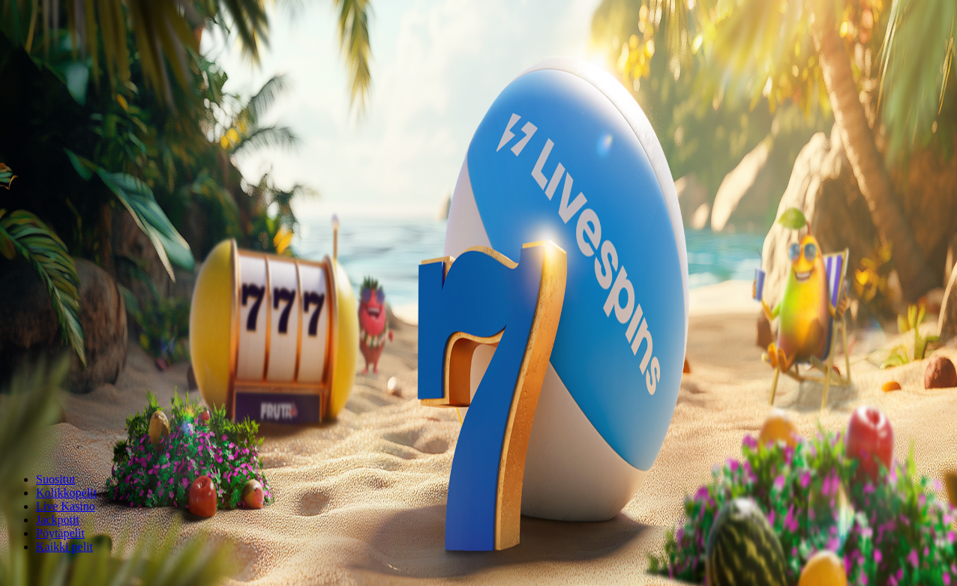
click at [39, 235] on span "menu icon" at bounding box center [39, 235] width 0 height 0
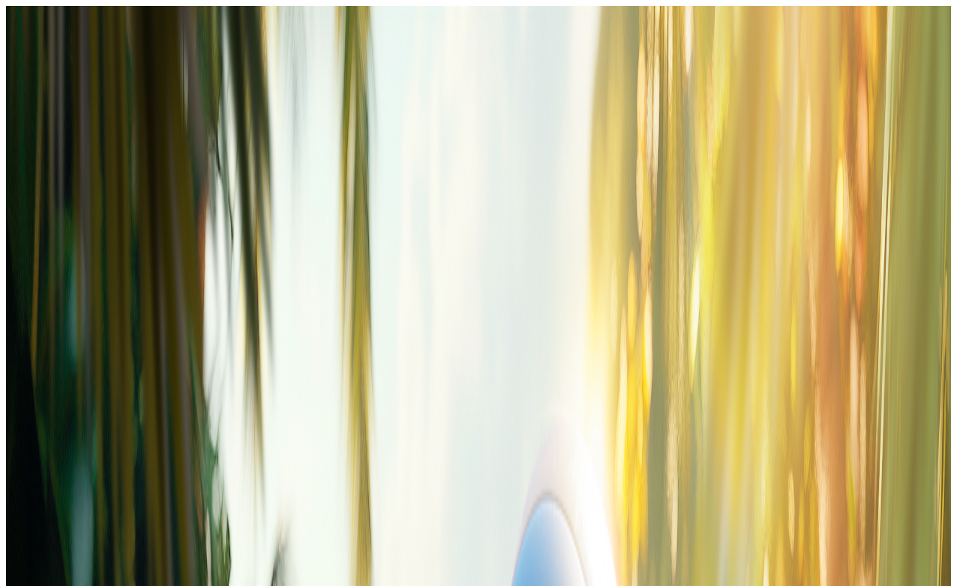
click at [122, 415] on span "Bonukset 274.44 €" at bounding box center [82, 420] width 80 height 11
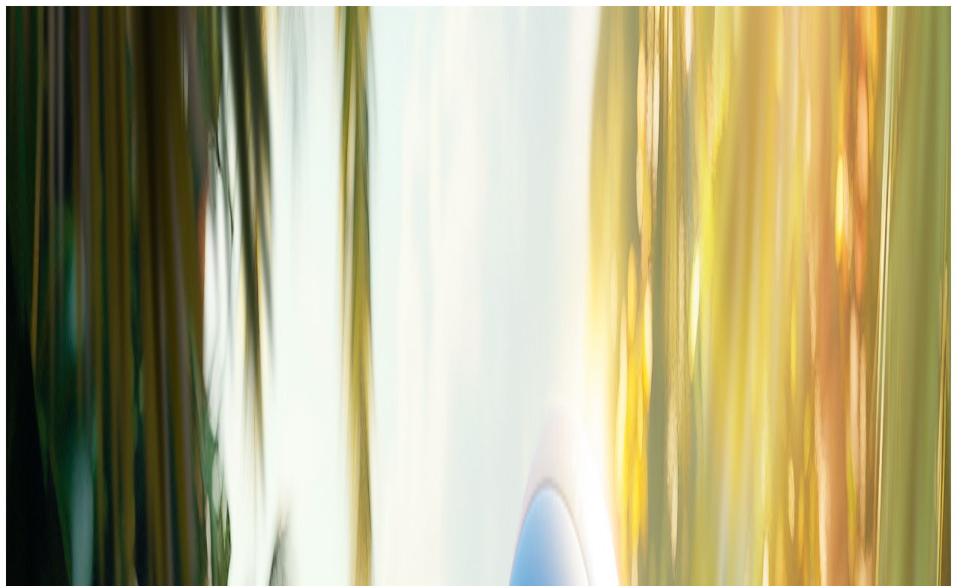
click at [12, 312] on span "close icon" at bounding box center [12, 312] width 0 height 0
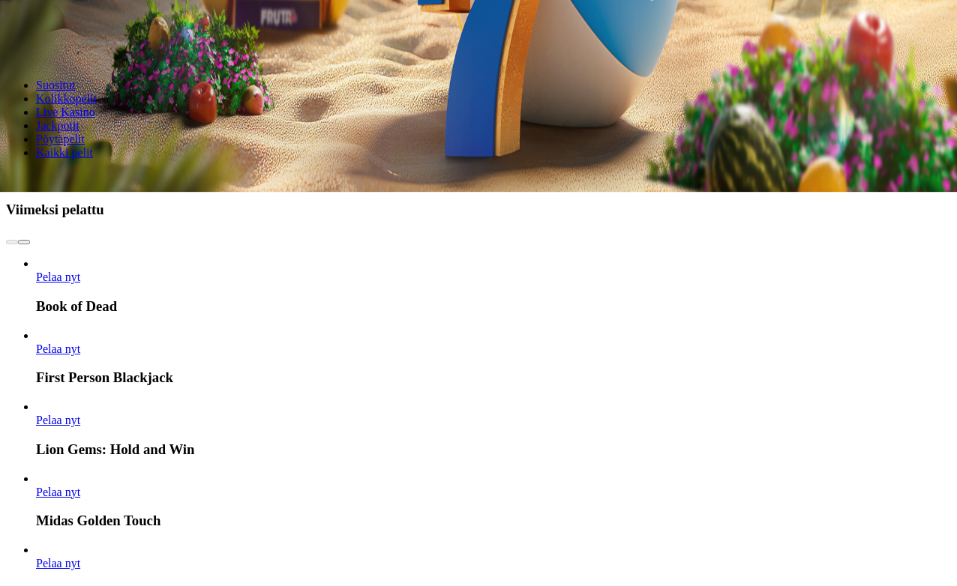
scroll to position [394, 0]
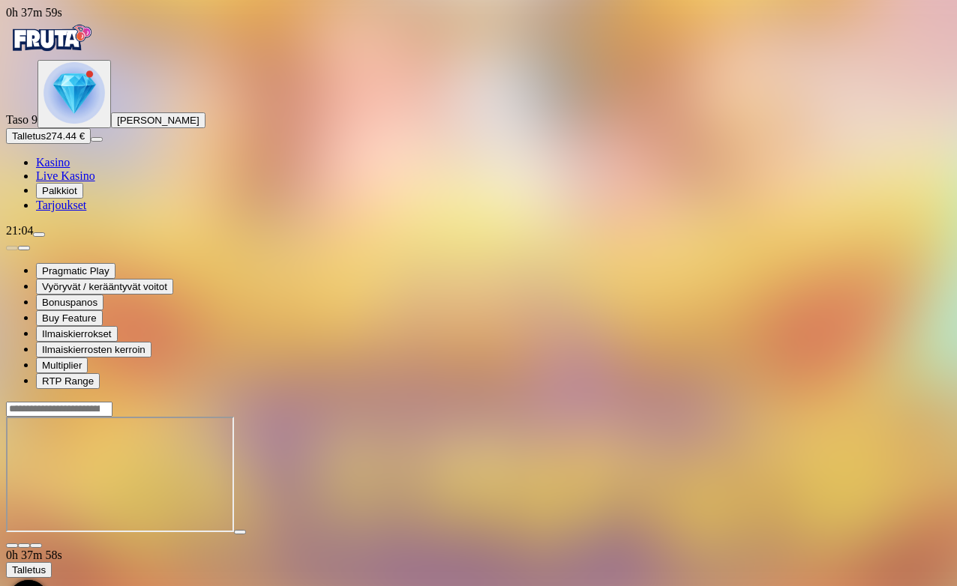
click at [12, 546] on span "close icon" at bounding box center [12, 546] width 0 height 0
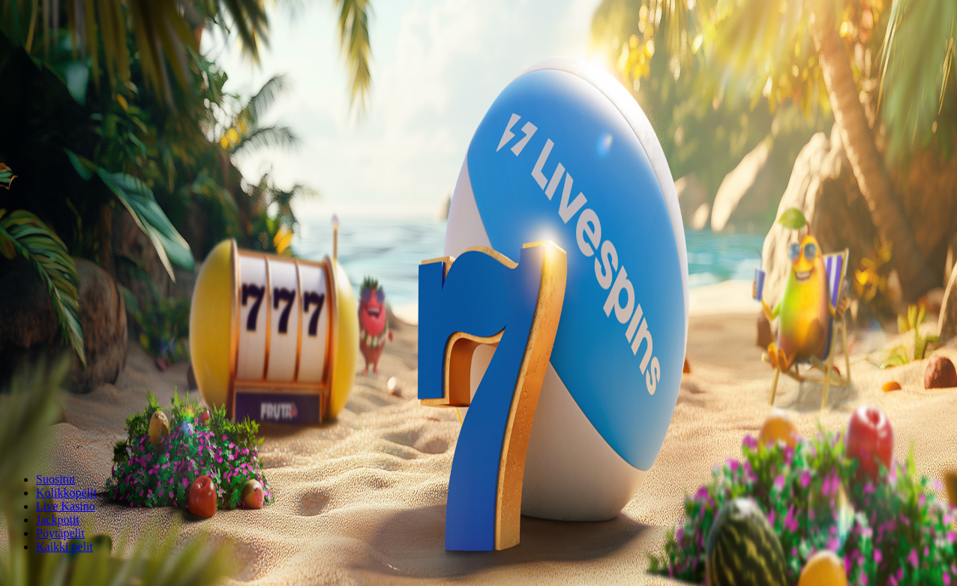
click at [45, 237] on button "menu" at bounding box center [39, 234] width 12 height 4
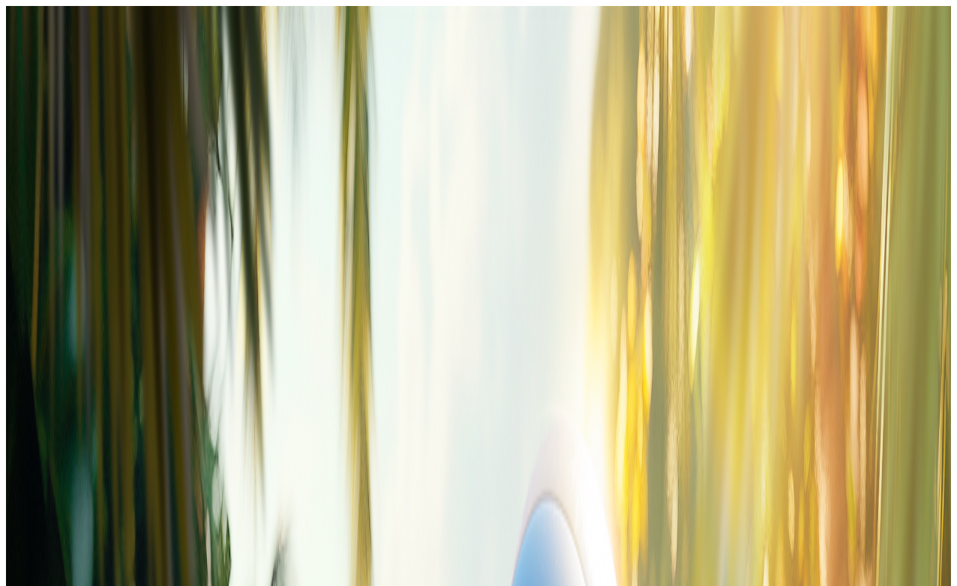
click at [12, 312] on span "close icon" at bounding box center [12, 312] width 0 height 0
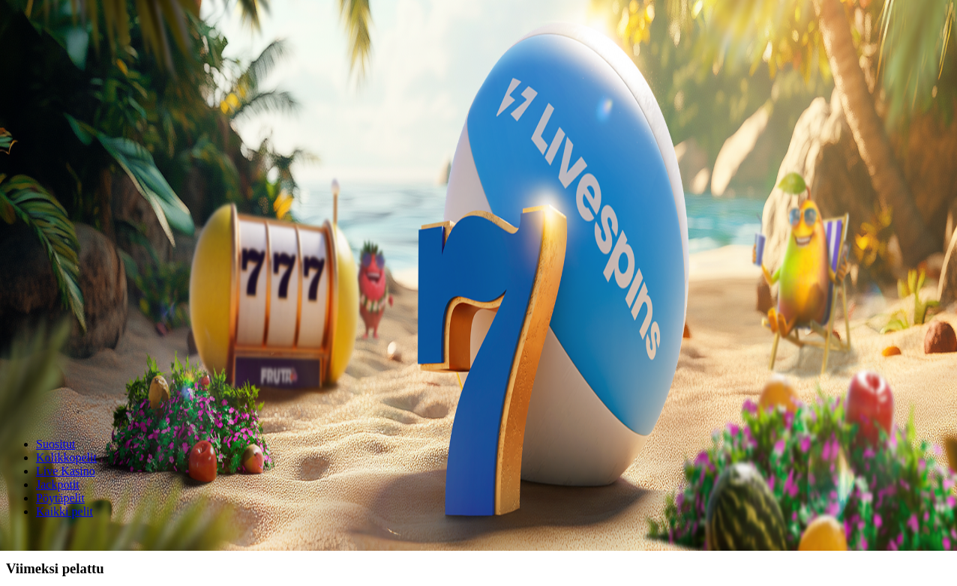
scroll to position [85, 0]
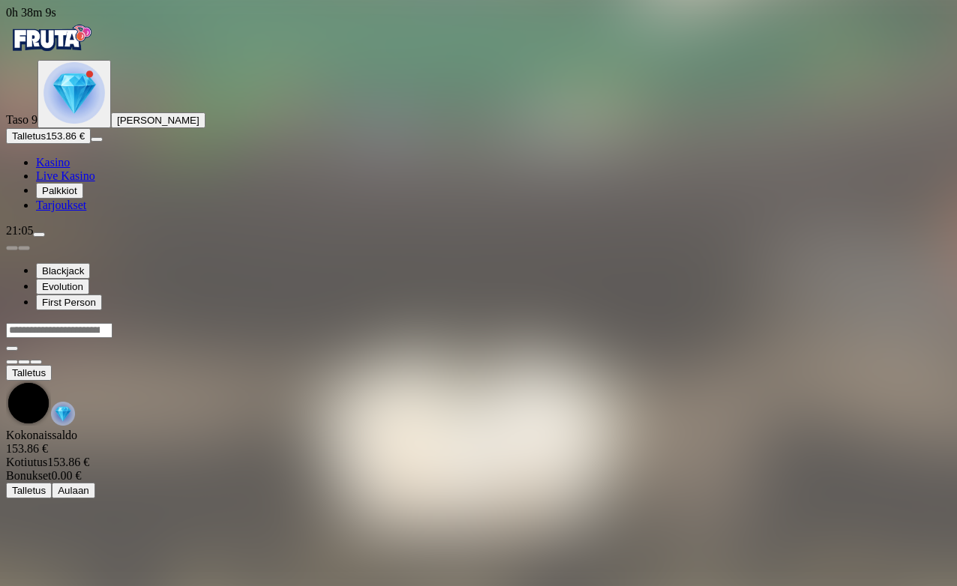
scroll to position [43, 0]
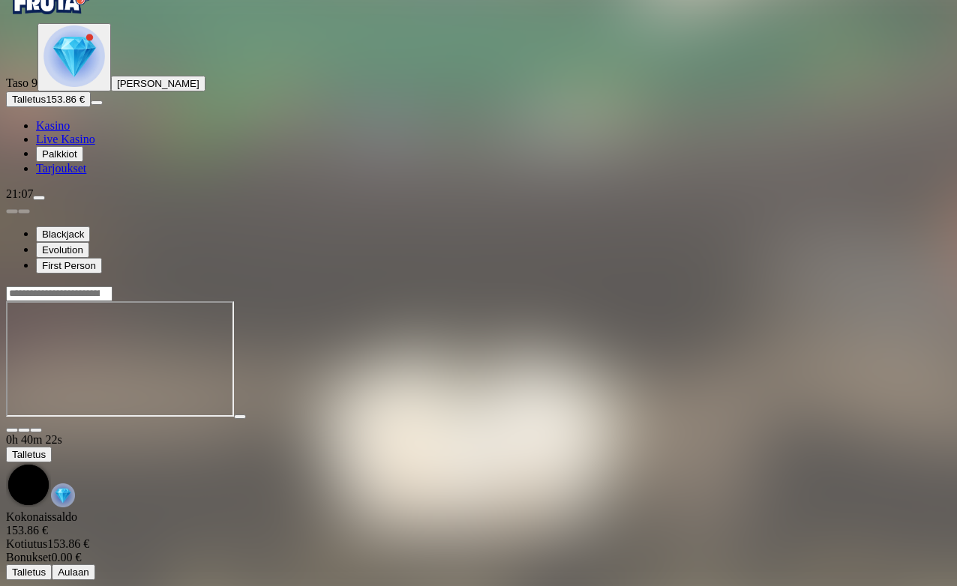
click at [12, 430] on span "close icon" at bounding box center [12, 430] width 0 height 0
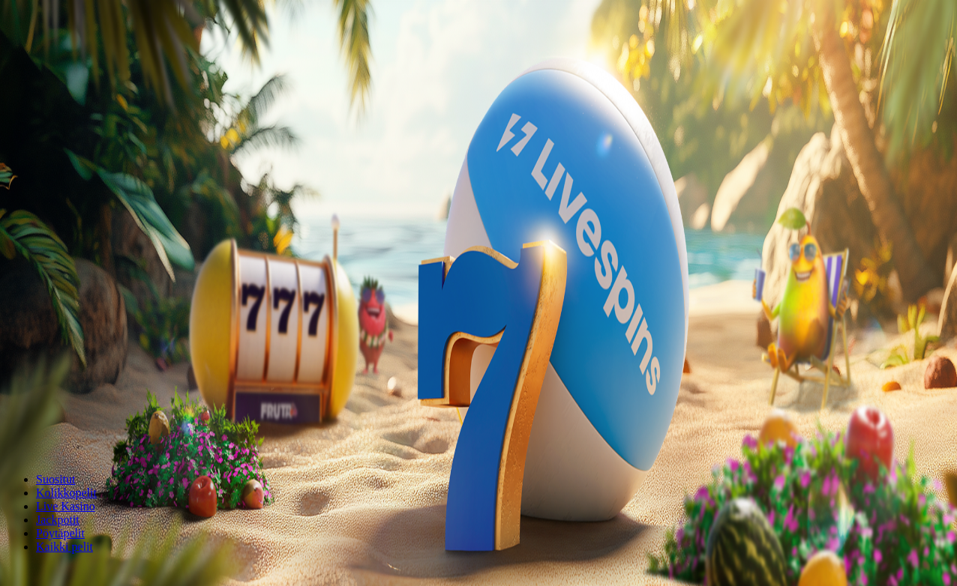
click at [45, 237] on button "menu" at bounding box center [39, 234] width 12 height 4
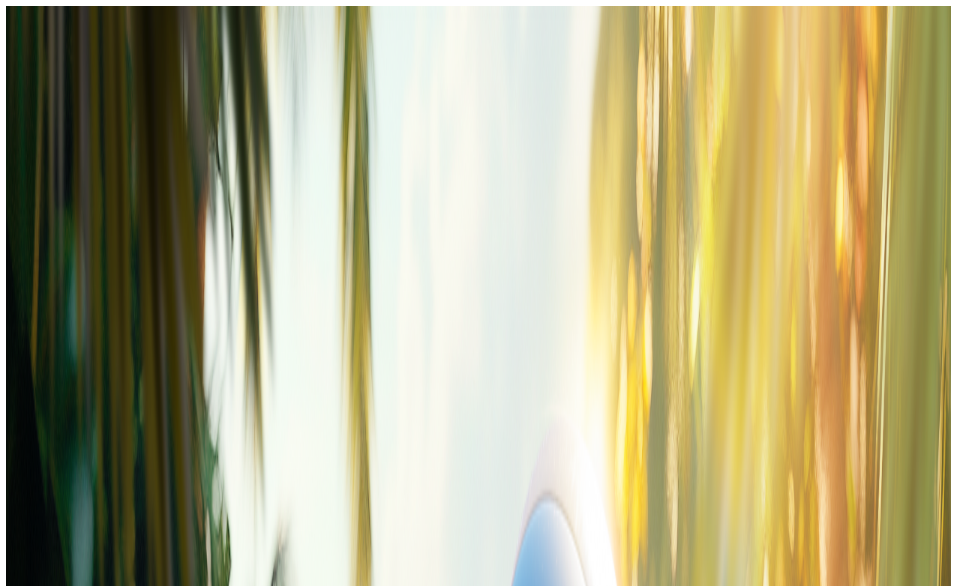
click at [48, 371] on span "Kotiutus" at bounding box center [30, 376] width 36 height 11
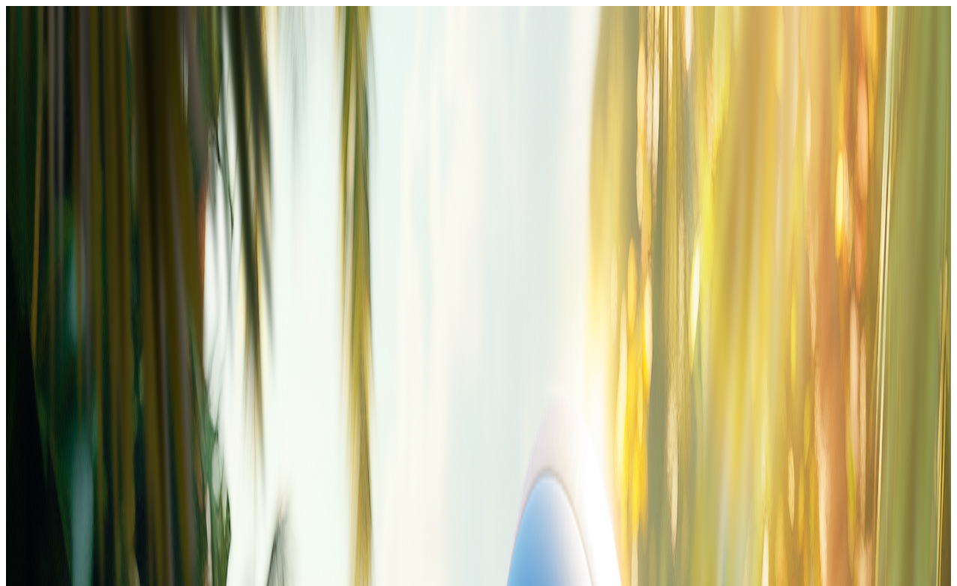
click at [112, 316] on input "number" at bounding box center [59, 323] width 106 height 15
type input "***"
click at [54, 344] on button "Kotiutus" at bounding box center [30, 352] width 48 height 16
click at [12, 312] on span "close icon" at bounding box center [12, 312] width 0 height 0
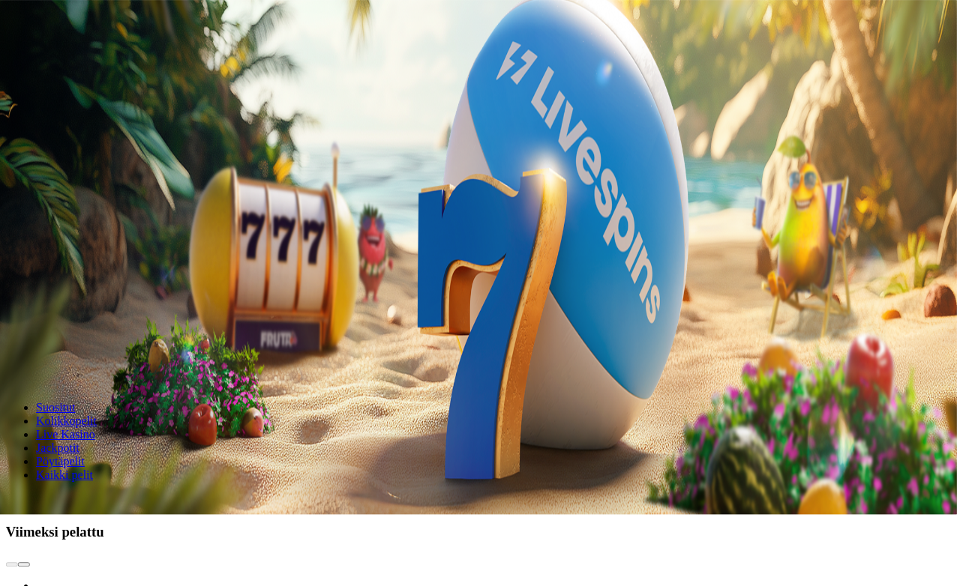
scroll to position [69, 25]
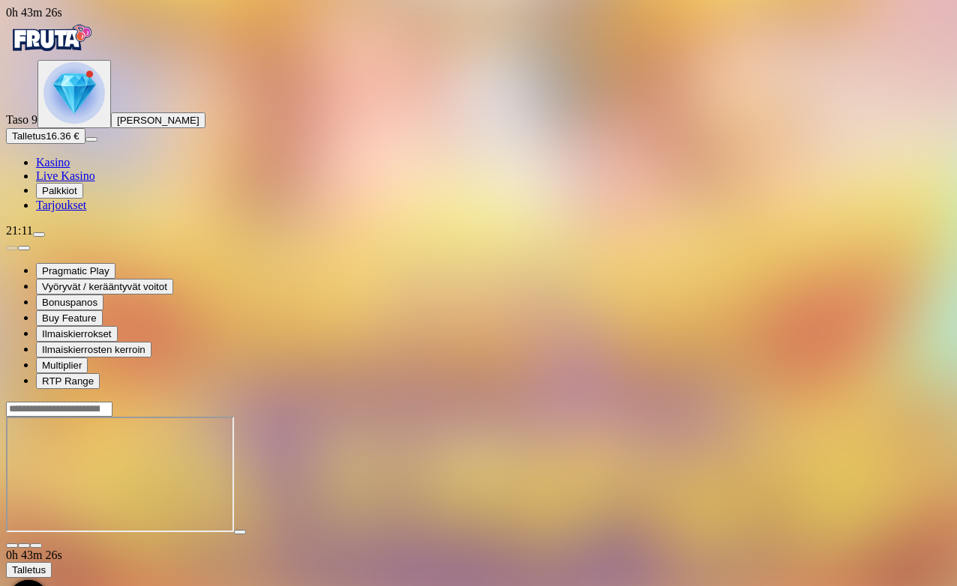
click at [12, 546] on span "close icon" at bounding box center [12, 546] width 0 height 0
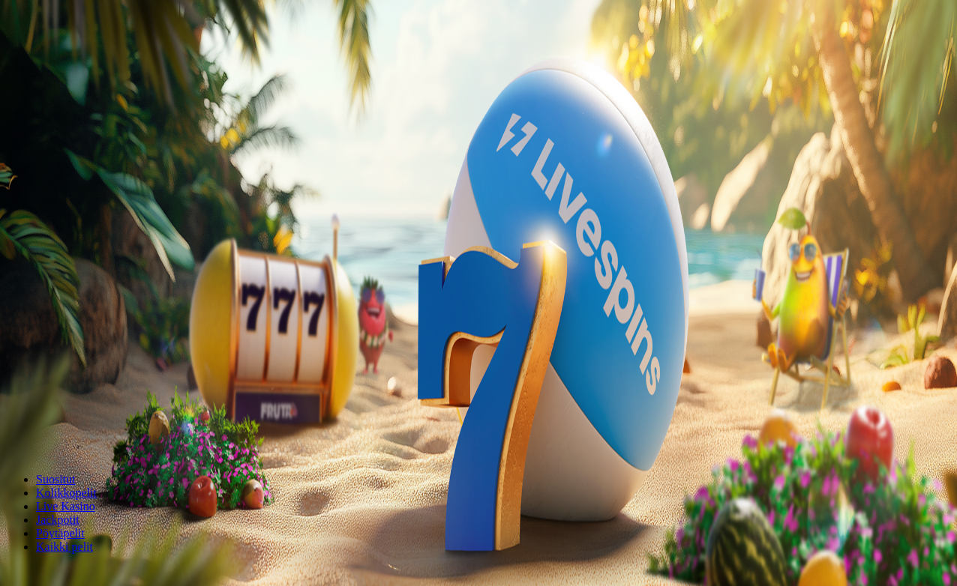
click at [77, 196] on span "Palkkiot" at bounding box center [59, 190] width 35 height 11
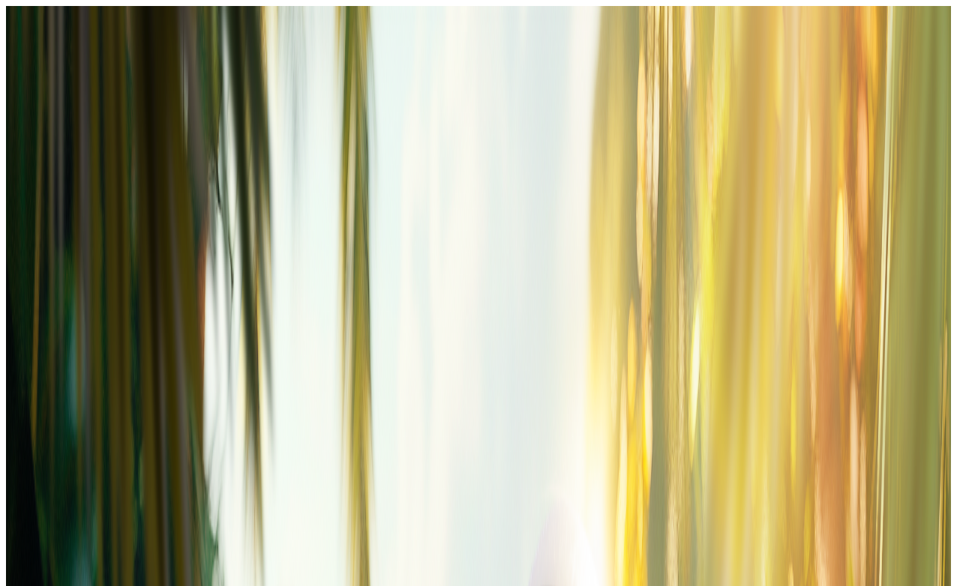
scroll to position [200, 0]
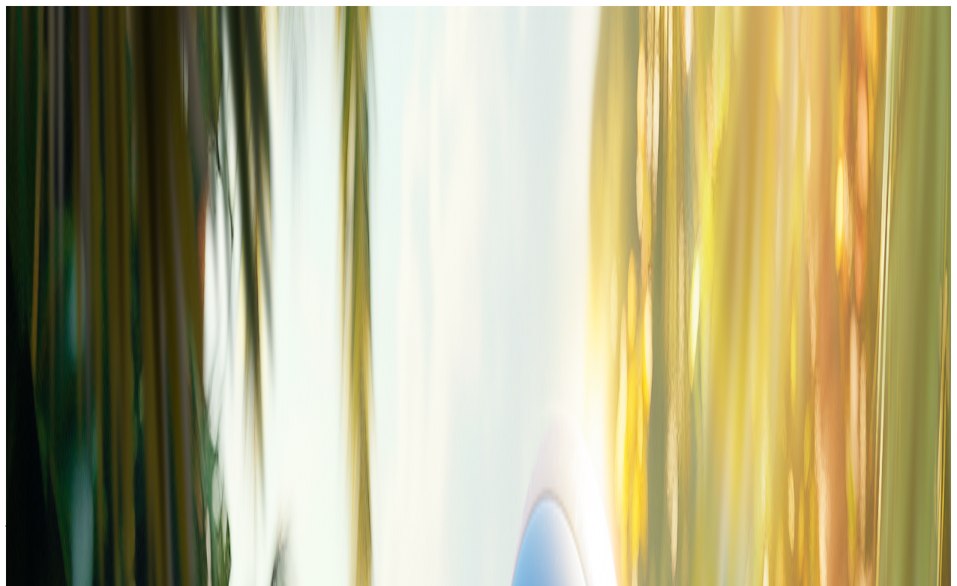
click at [72, 541] on span "Avaa palkinto" at bounding box center [42, 546] width 60 height 11
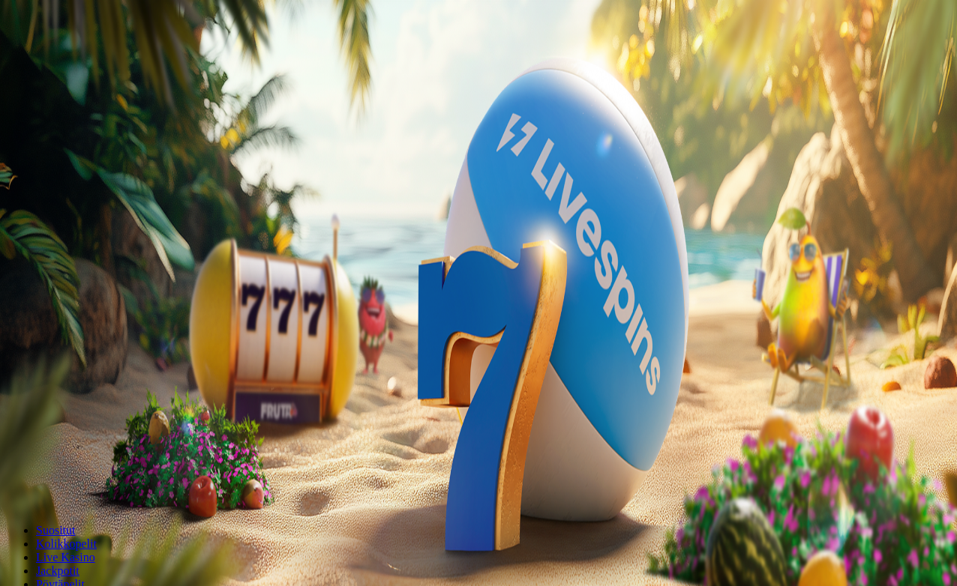
click at [39, 286] on span "menu icon" at bounding box center [39, 286] width 0 height 0
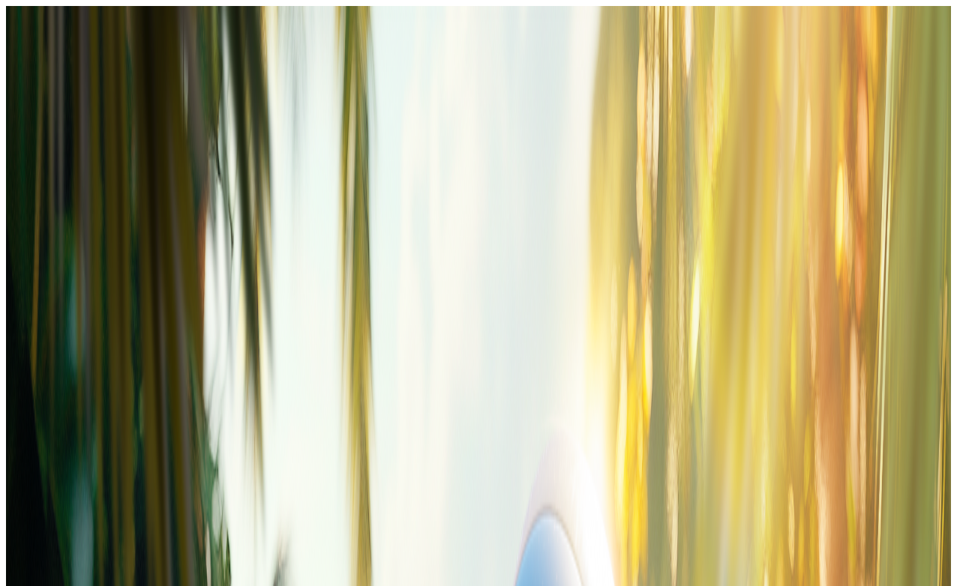
click at [12, 363] on span "close icon" at bounding box center [12, 363] width 0 height 0
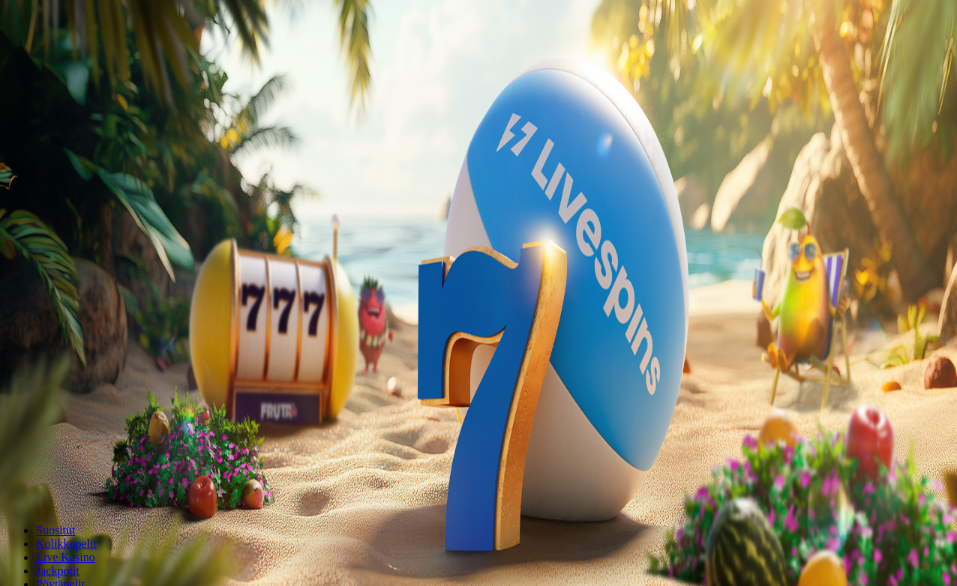
click at [77, 247] on span "Palkkiot" at bounding box center [59, 241] width 35 height 11
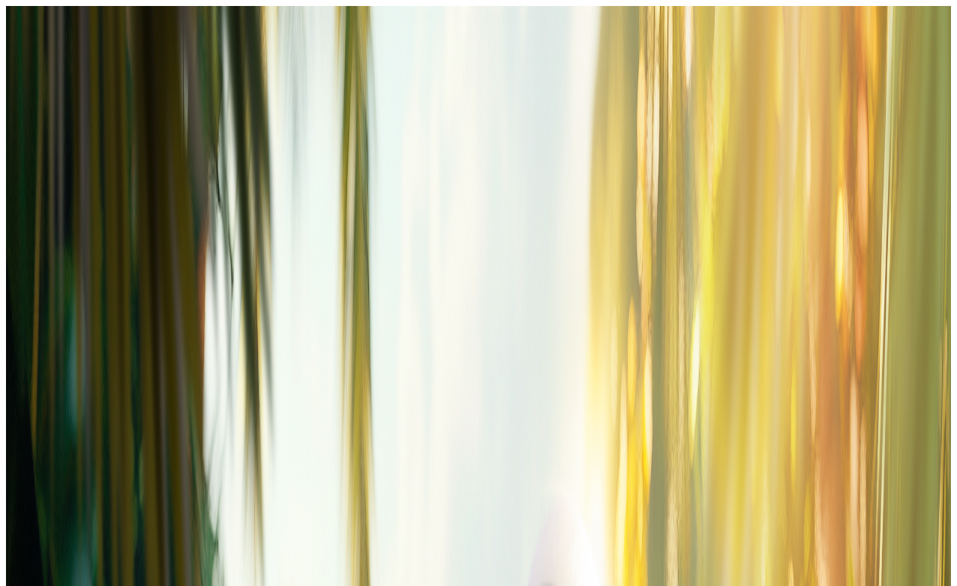
click at [416, 289] on div "Palkkiot" at bounding box center [478, 327] width 945 height 77
click at [12, 363] on span "close icon" at bounding box center [12, 363] width 0 height 0
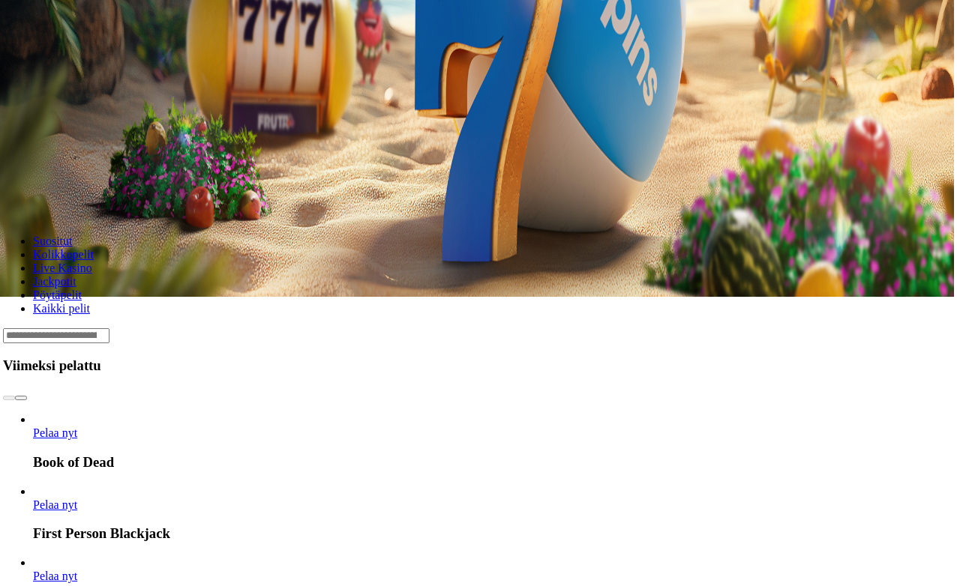
scroll to position [288, 36]
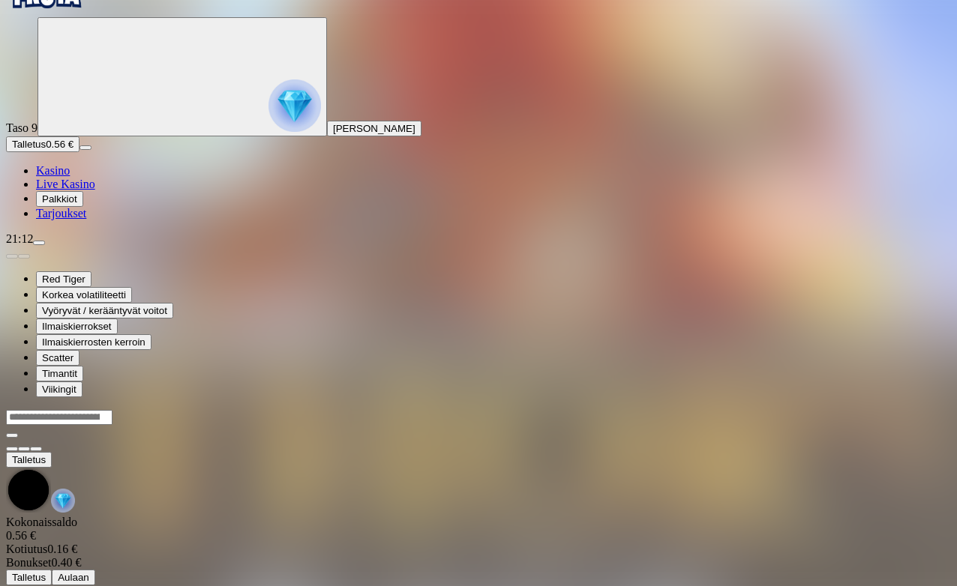
scroll to position [43, 0]
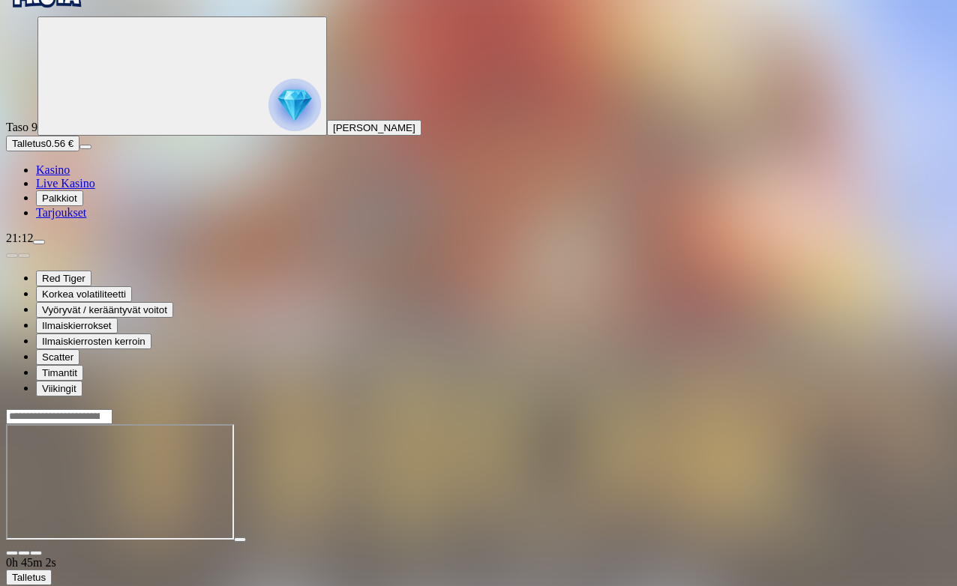
click at [12, 553] on span "close icon" at bounding box center [12, 553] width 0 height 0
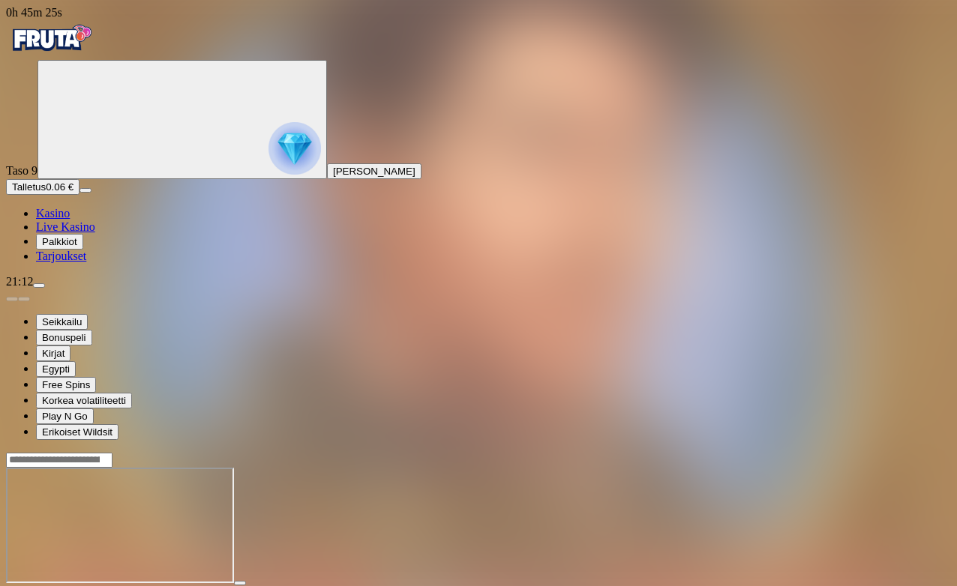
click at [12, 563] on span "close icon" at bounding box center [12, 597] width 0 height 0
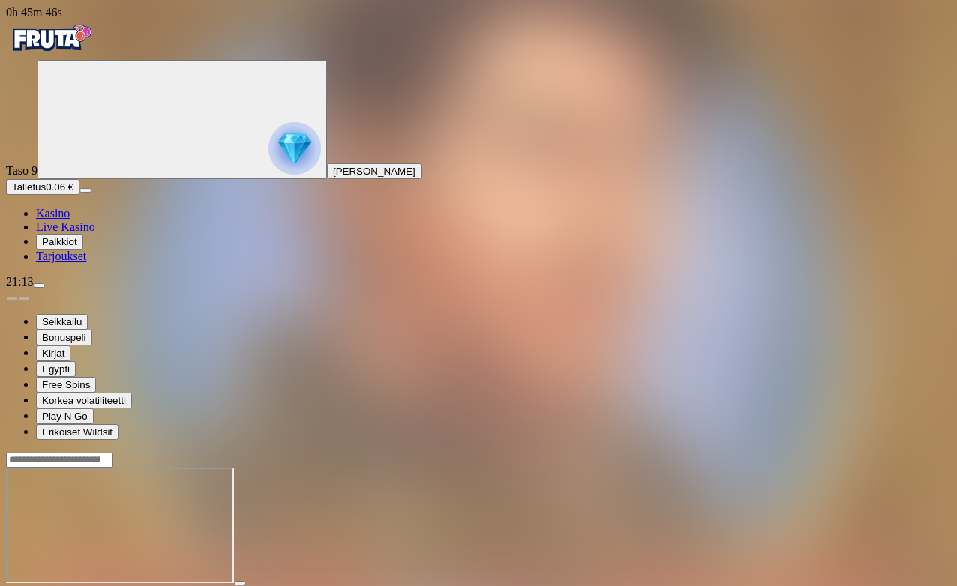
click at [12, 586] on span "close icon" at bounding box center [12, 597] width 0 height 0
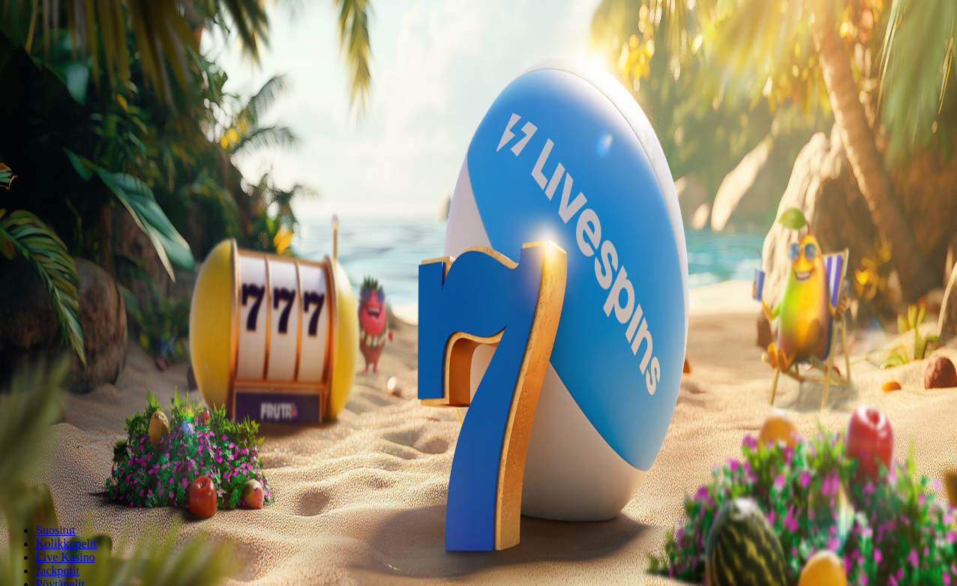
click at [77, 247] on span "Palkkiot" at bounding box center [59, 241] width 35 height 11
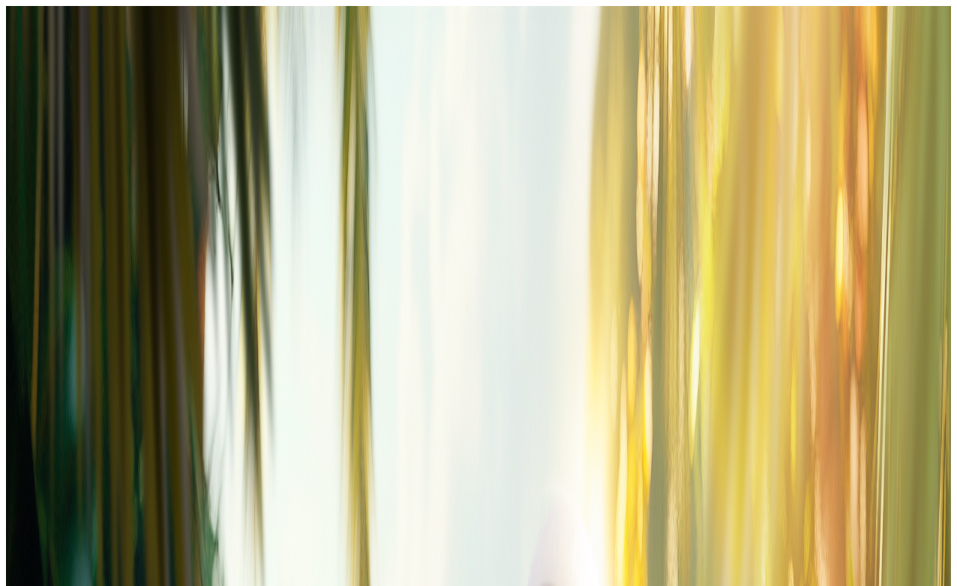
click at [12, 363] on span "close icon" at bounding box center [12, 363] width 0 height 0
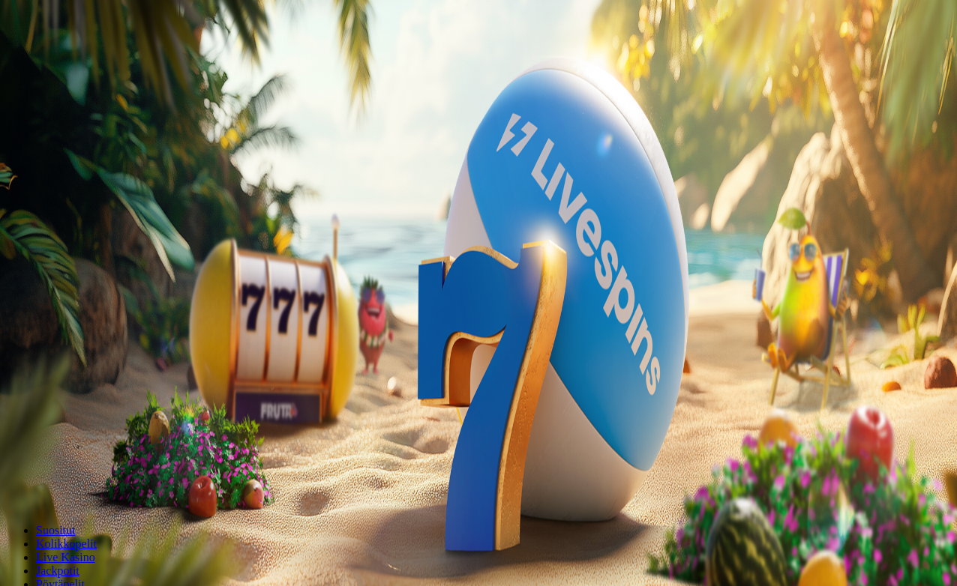
click at [39, 286] on span "menu icon" at bounding box center [39, 286] width 0 height 0
